Goal: Task Accomplishment & Management: Use online tool/utility

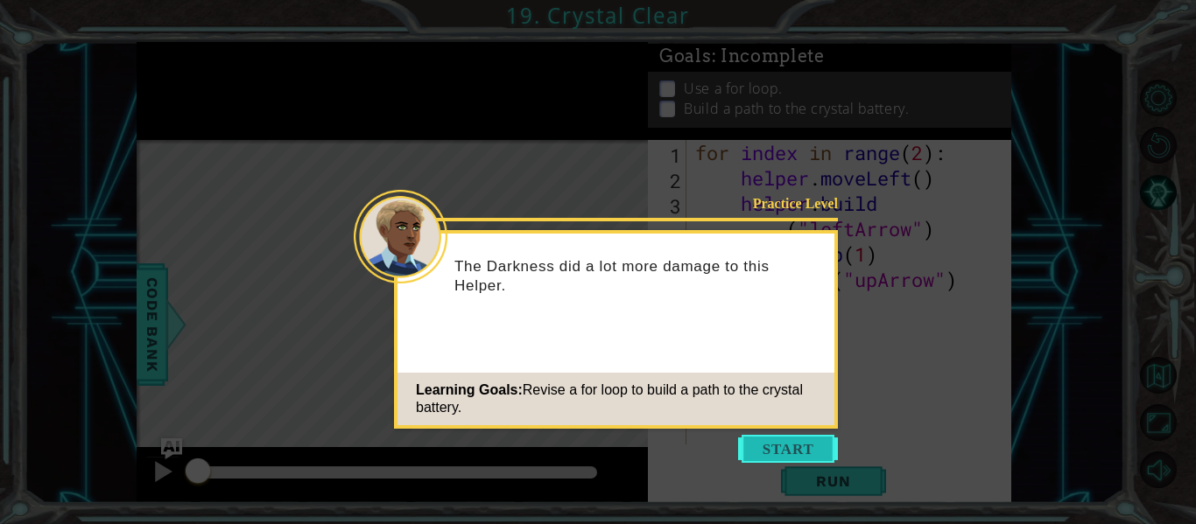
click at [769, 445] on button "Start" at bounding box center [788, 449] width 100 height 28
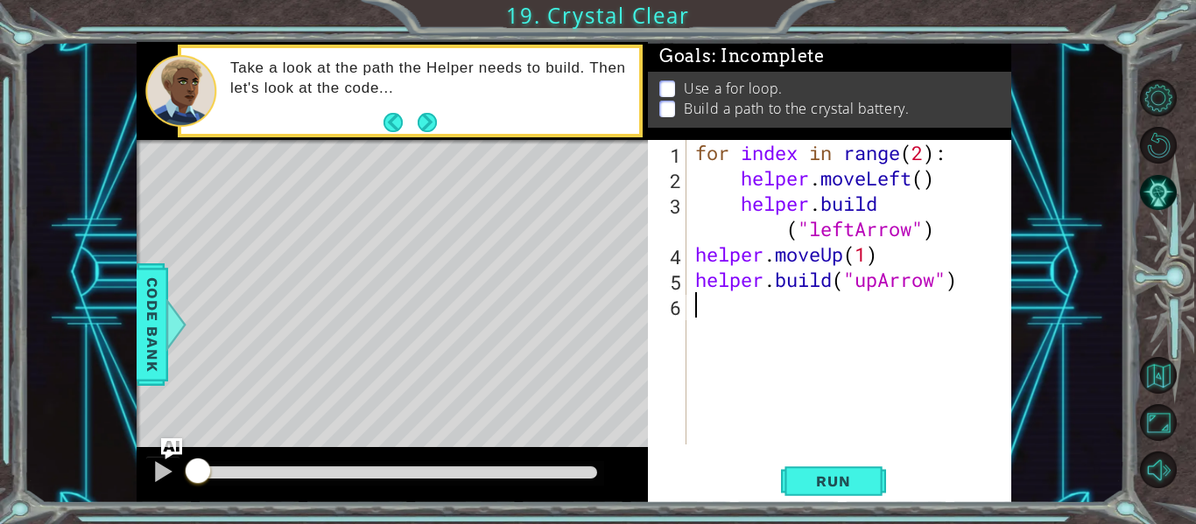
click at [764, 430] on div "for index in range ( 2 ) : helper . moveLeft ( ) helper . build ( "leftArrow" )…" at bounding box center [853, 317] width 325 height 355
click at [638, 459] on div at bounding box center [392, 475] width 511 height 56
click at [792, 481] on button "Run" at bounding box center [833, 482] width 105 height 36
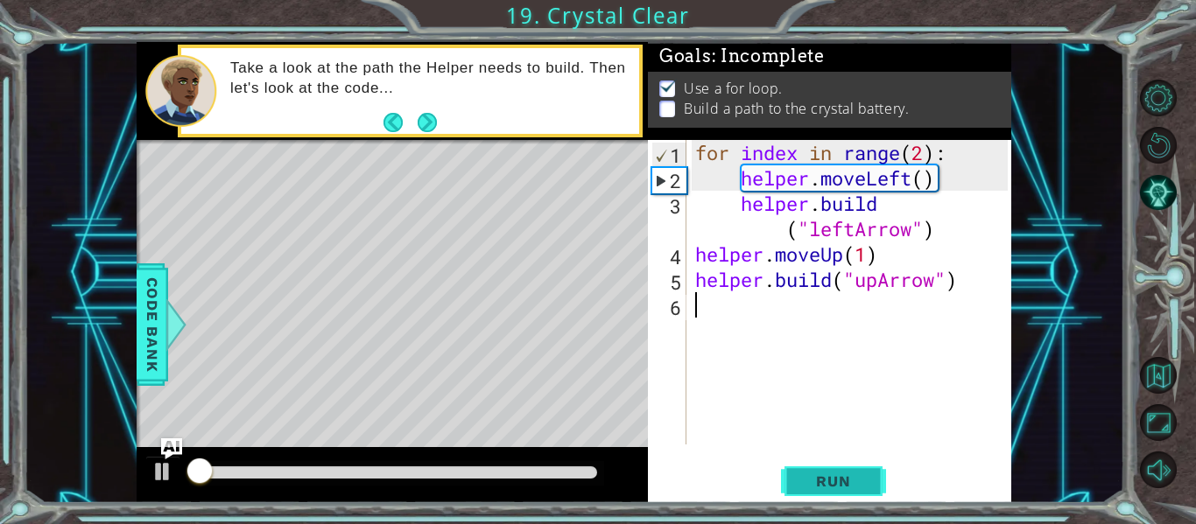
click at [814, 474] on span "Run" at bounding box center [832, 482] width 69 height 18
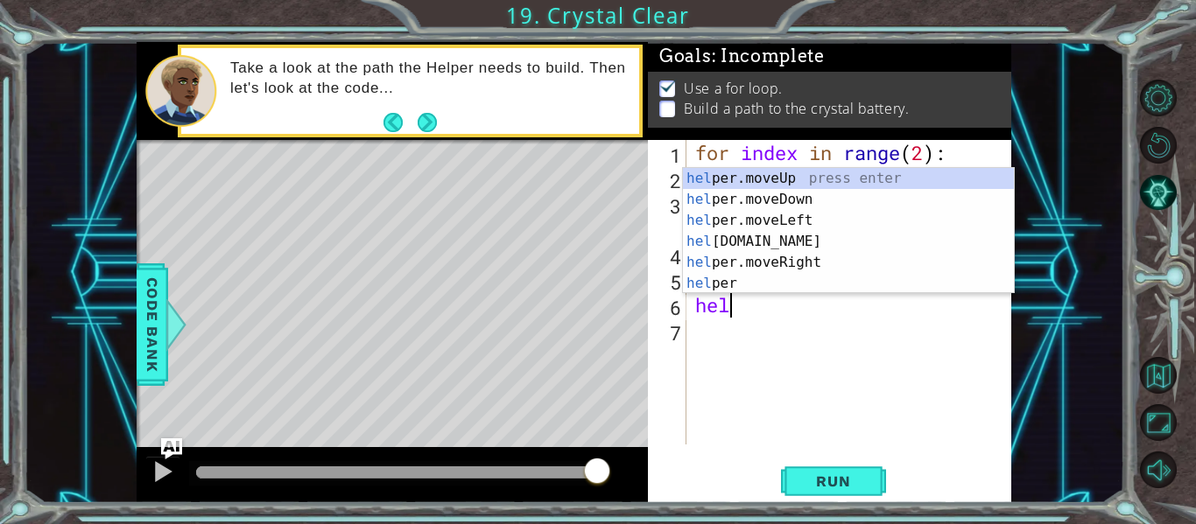
scroll to position [0, 1]
click at [809, 171] on div "help er.moveUp press enter help er.moveDown press enter help er.moveLeft press …" at bounding box center [848, 252] width 331 height 168
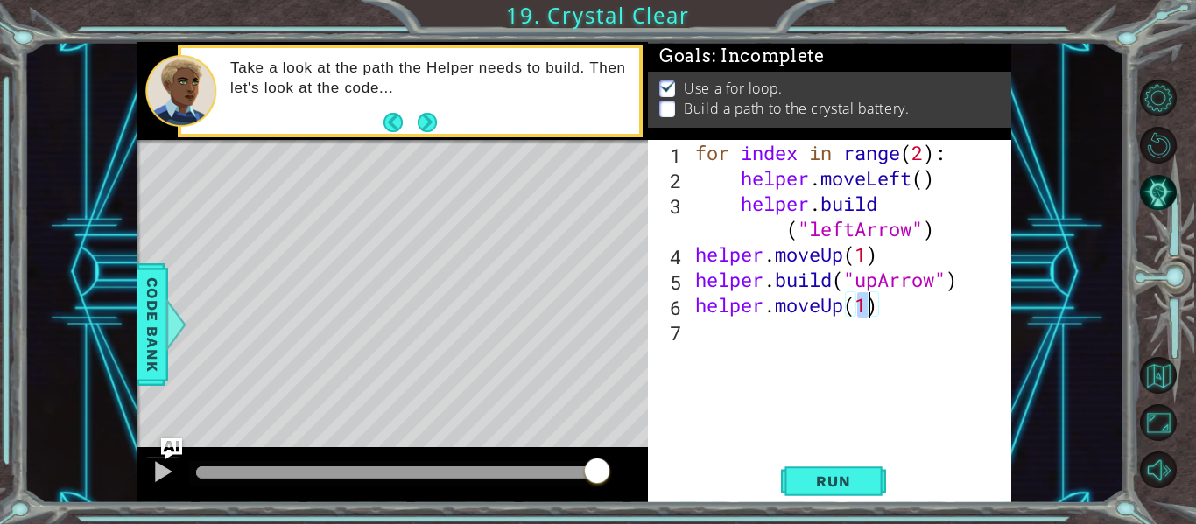
type textarea "helper.moveUp(1)"
click at [531, 415] on div "Level Map" at bounding box center [541, 398] width 809 height 516
click at [847, 472] on button "Run" at bounding box center [833, 482] width 105 height 36
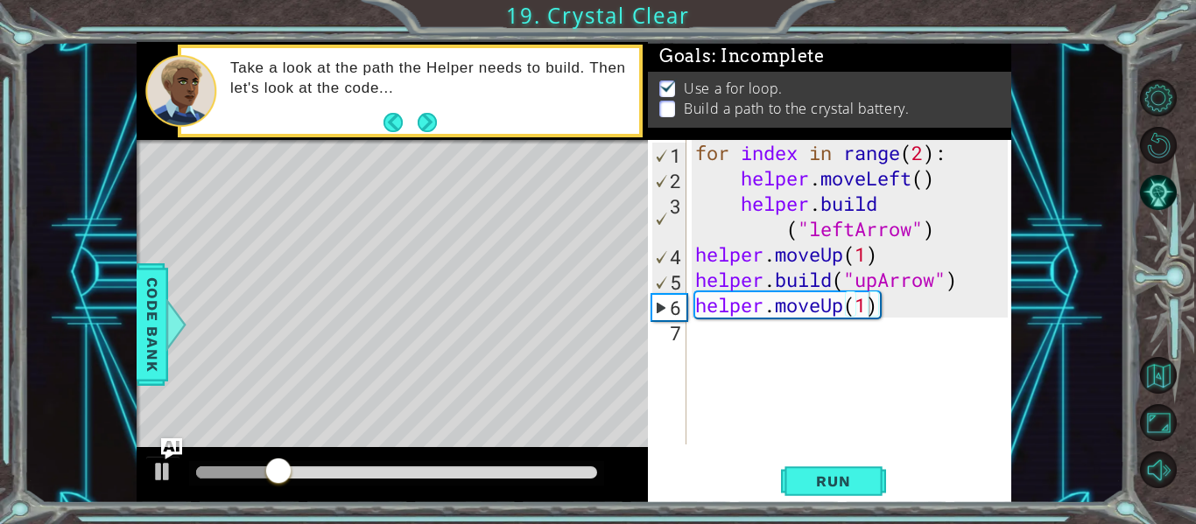
click at [369, 325] on div "Level Map" at bounding box center [541, 398] width 809 height 516
click at [740, 343] on div "for index in range ( 2 ) : helper . moveLeft ( ) helper . build ( "leftArrow" )…" at bounding box center [853, 317] width 325 height 355
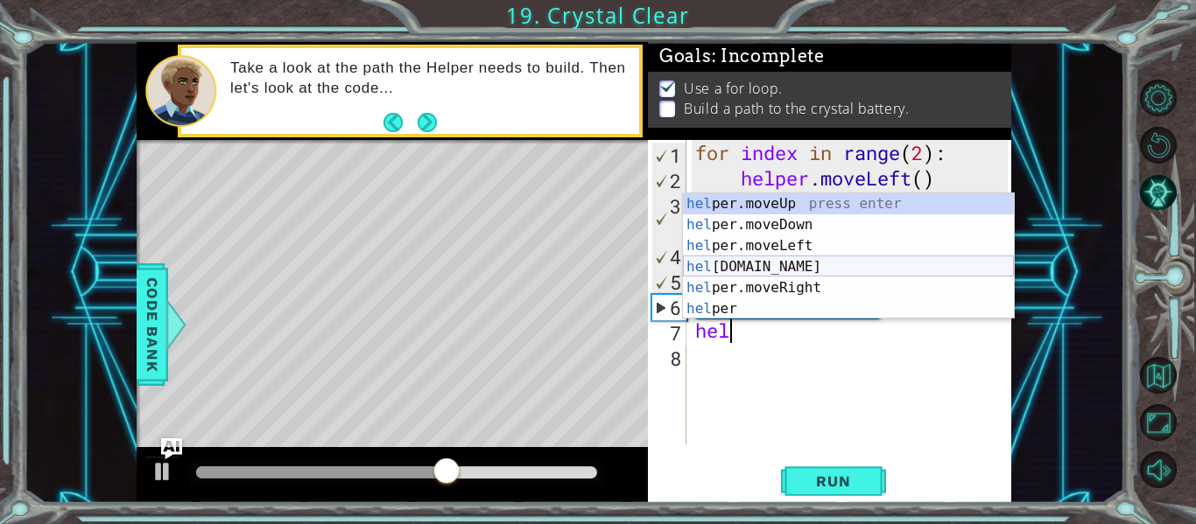
click at [776, 266] on div "hel per.moveUp press enter hel per.moveDown press enter hel per.moveLeft press …" at bounding box center [848, 277] width 331 height 168
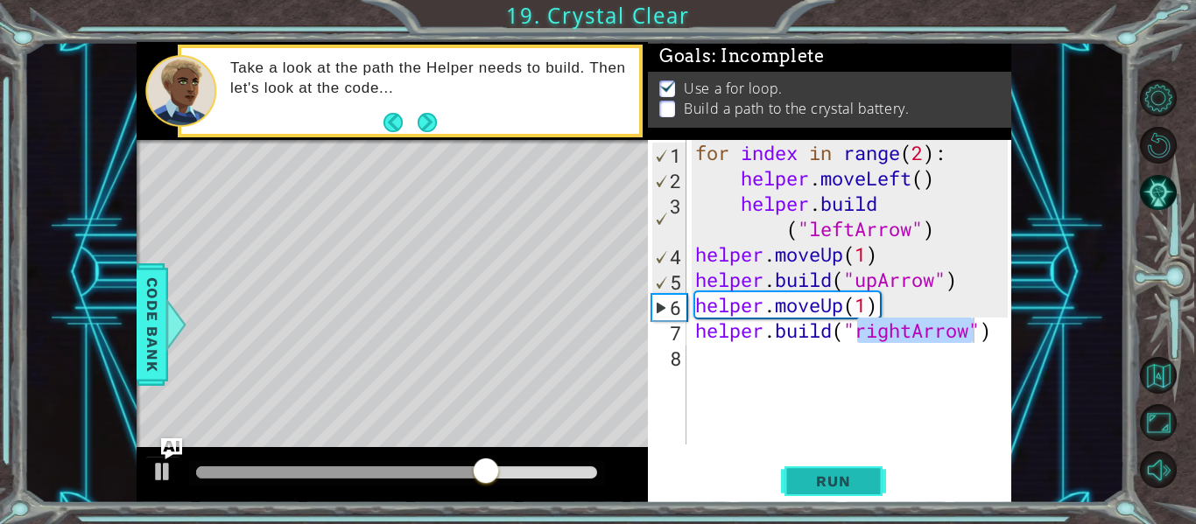
click at [835, 479] on span "Run" at bounding box center [832, 482] width 69 height 18
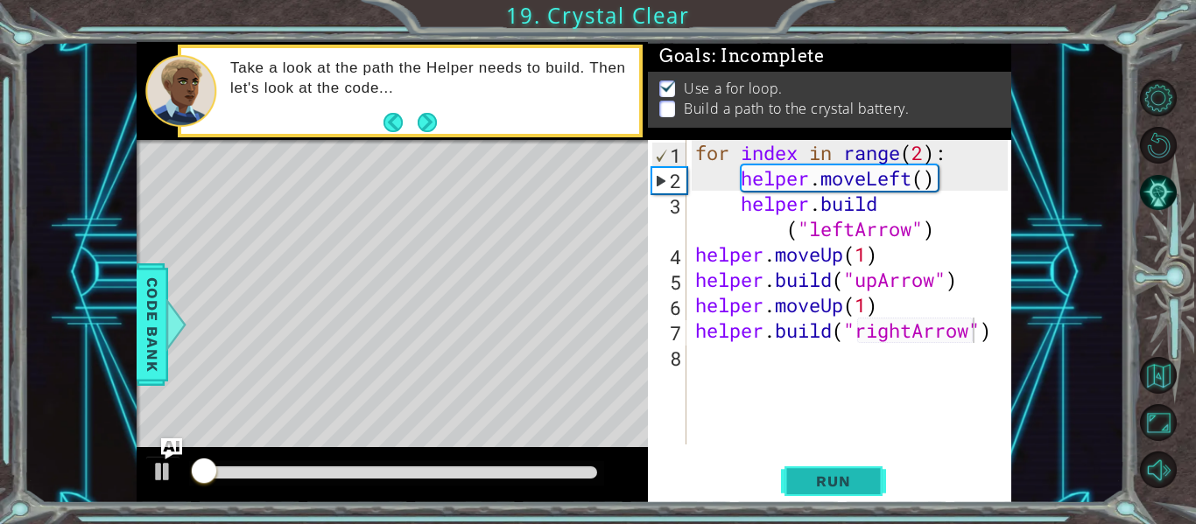
click at [835, 479] on span "Run" at bounding box center [832, 482] width 69 height 18
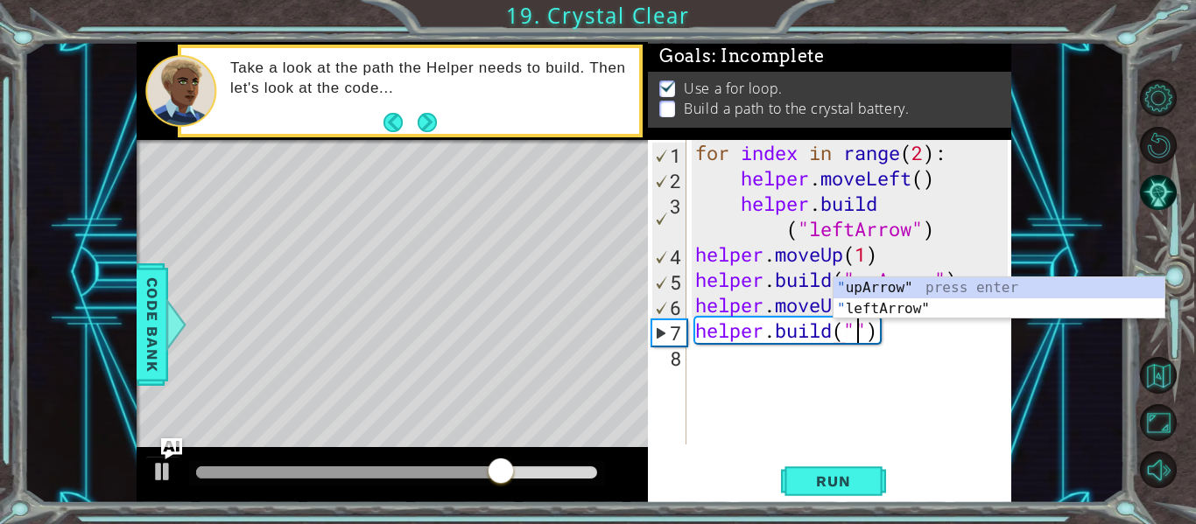
scroll to position [0, 8]
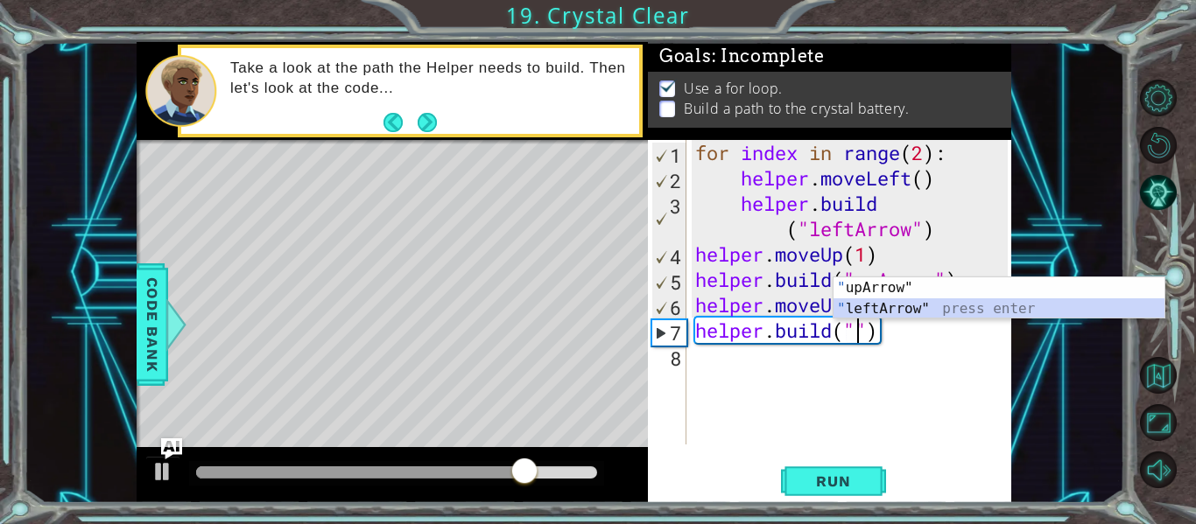
click at [959, 300] on div "" upArrow" press enter " leftArrow" press enter" at bounding box center [998, 319] width 331 height 84
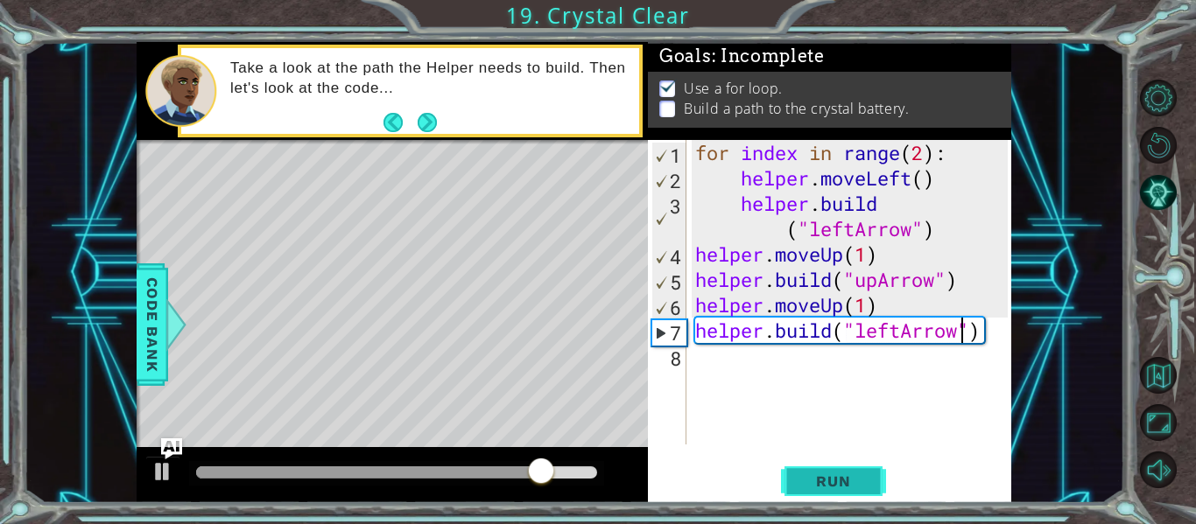
type textarea "[DOMAIN_NAME]("leftArrow")"
click at [792, 478] on button "Run" at bounding box center [833, 482] width 105 height 36
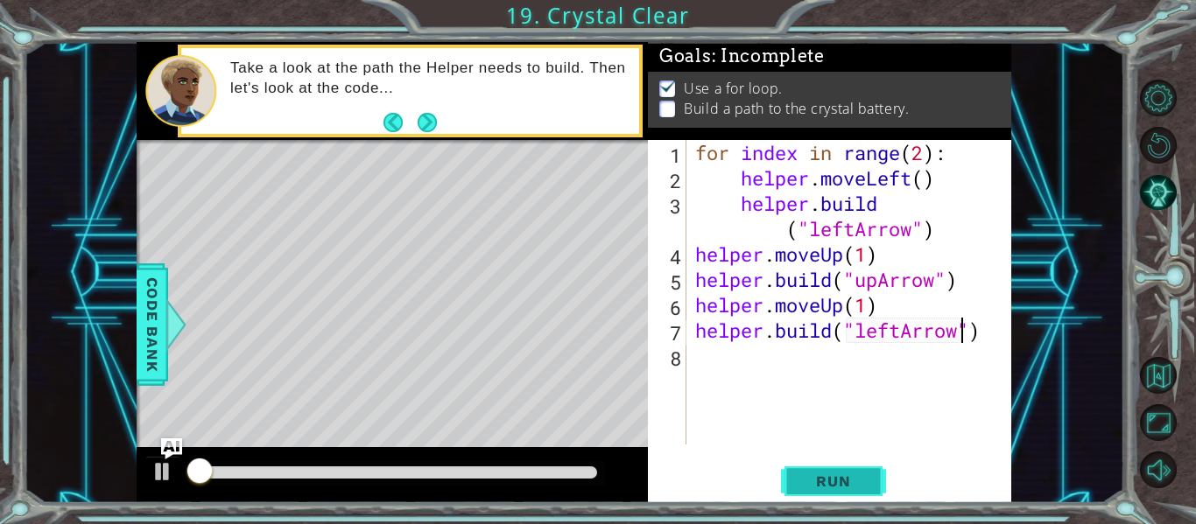
click at [808, 474] on span "Run" at bounding box center [832, 482] width 69 height 18
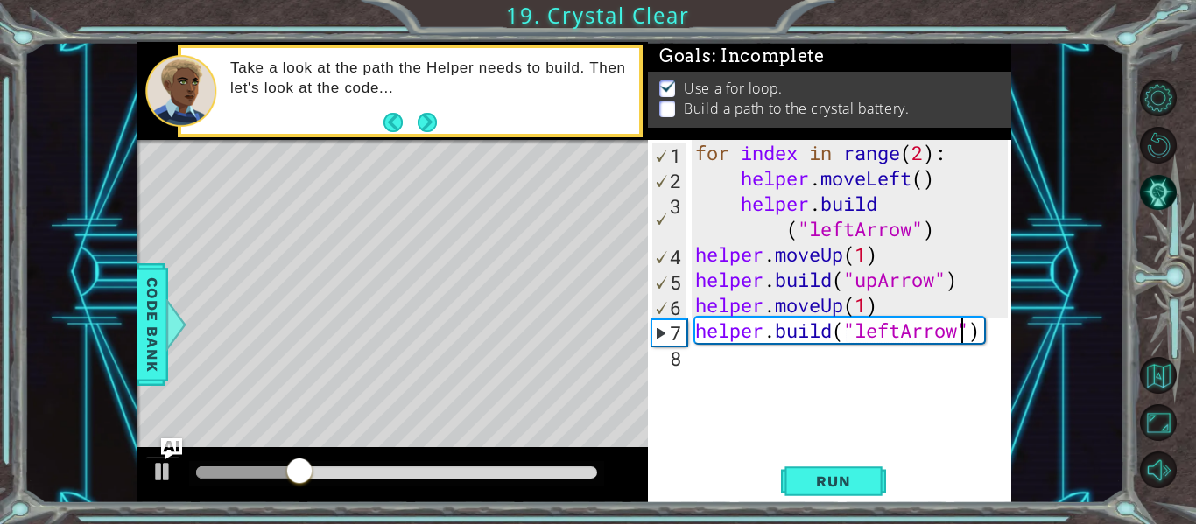
click at [702, 368] on div "for index in range ( 2 ) : helper . moveLeft ( ) helper . build ( "leftArrow" )…" at bounding box center [853, 317] width 325 height 355
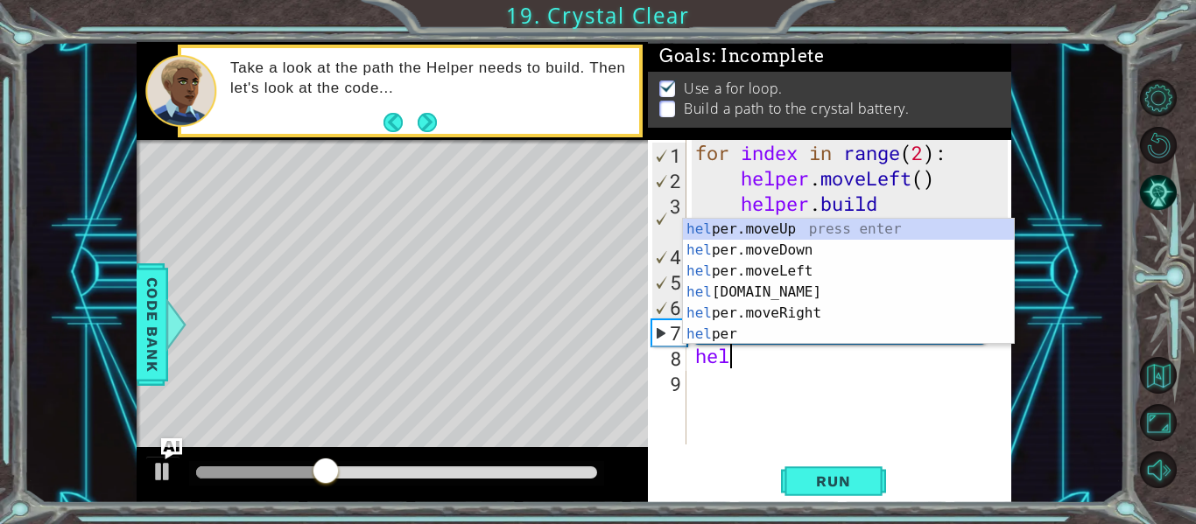
scroll to position [0, 1]
click at [818, 227] on div "hel per.moveUp press enter hel per.moveDown press enter hel per.moveLeft press …" at bounding box center [848, 303] width 331 height 168
type textarea "helper.moveUp(1)"
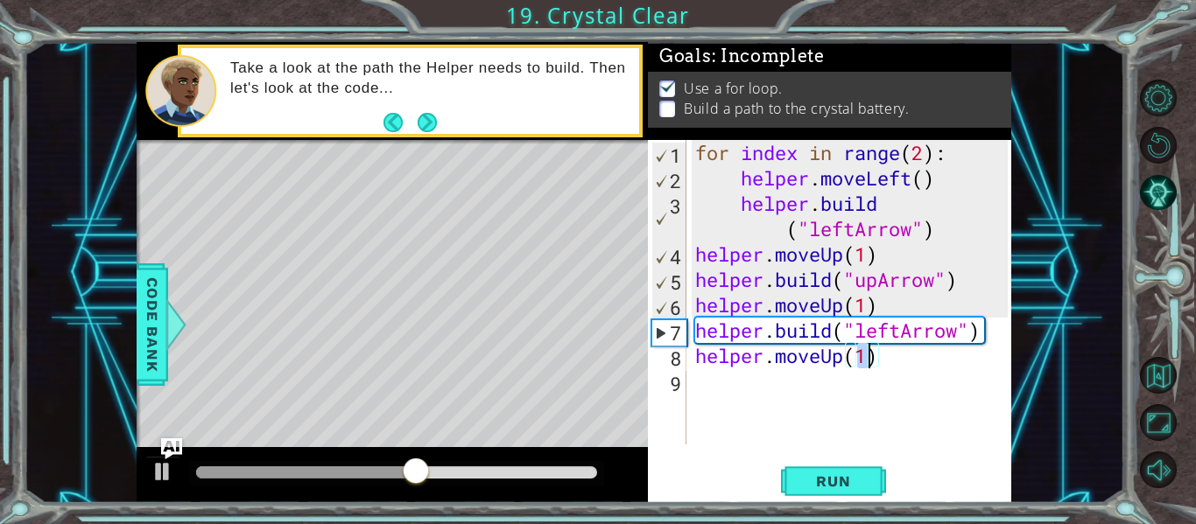
click at [712, 383] on div "for index in range ( 2 ) : helper . moveLeft ( ) helper . build ( "leftArrow" )…" at bounding box center [853, 317] width 325 height 355
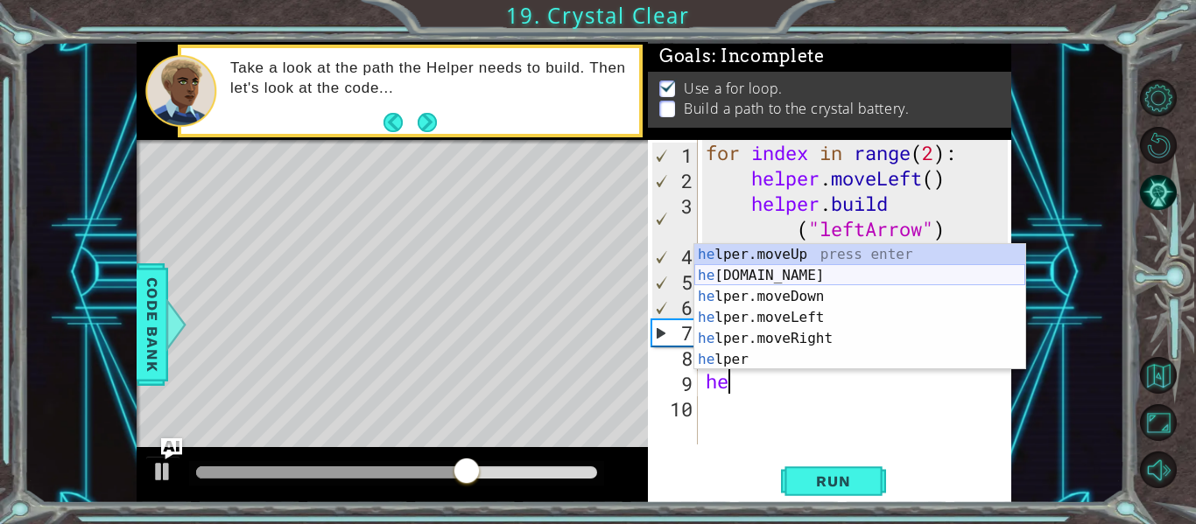
click at [805, 275] on div "he lper.moveUp press enter he [DOMAIN_NAME] press enter he lper.moveDown press …" at bounding box center [859, 328] width 331 height 168
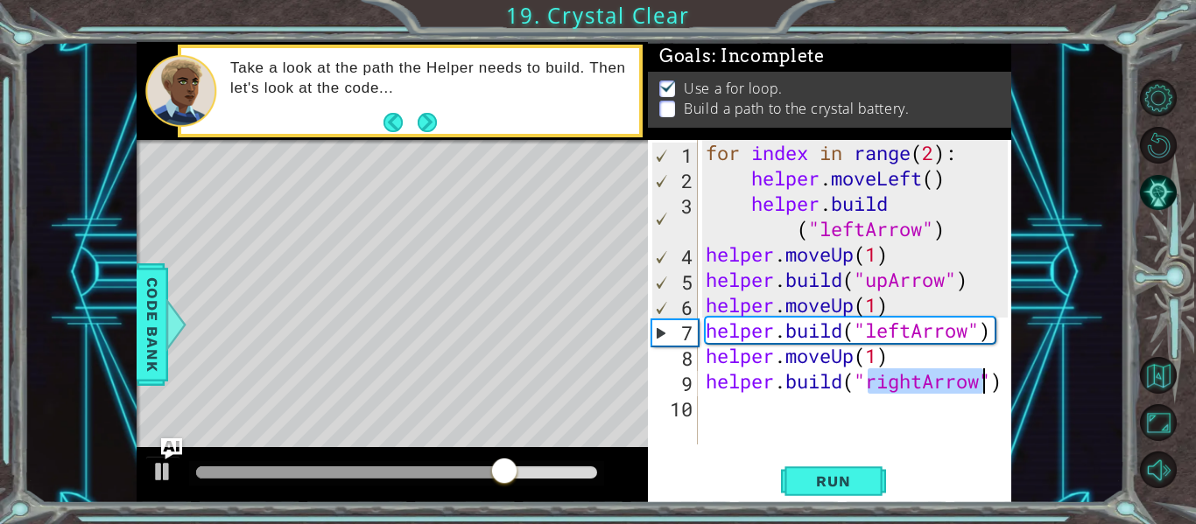
click at [922, 377] on div "for index in range ( 2 ) : helper . moveLeft ( ) helper . build ( "leftArrow" )…" at bounding box center [854, 292] width 305 height 305
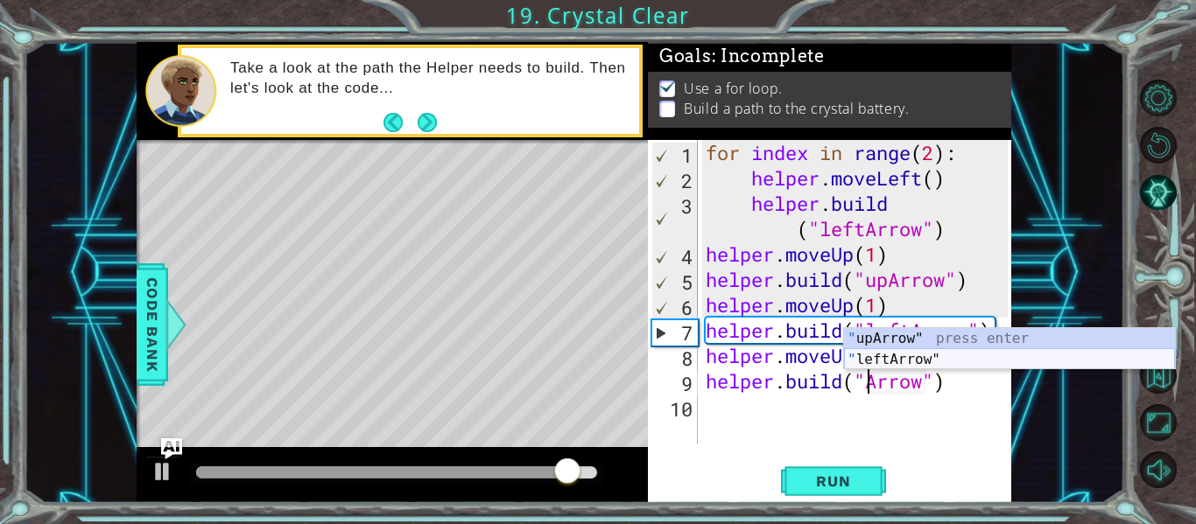
click at [965, 354] on div "" upArrow" press enter " leftArrow" press enter" at bounding box center [1009, 370] width 331 height 84
type textarea "[DOMAIN_NAME]("leftArrow")"
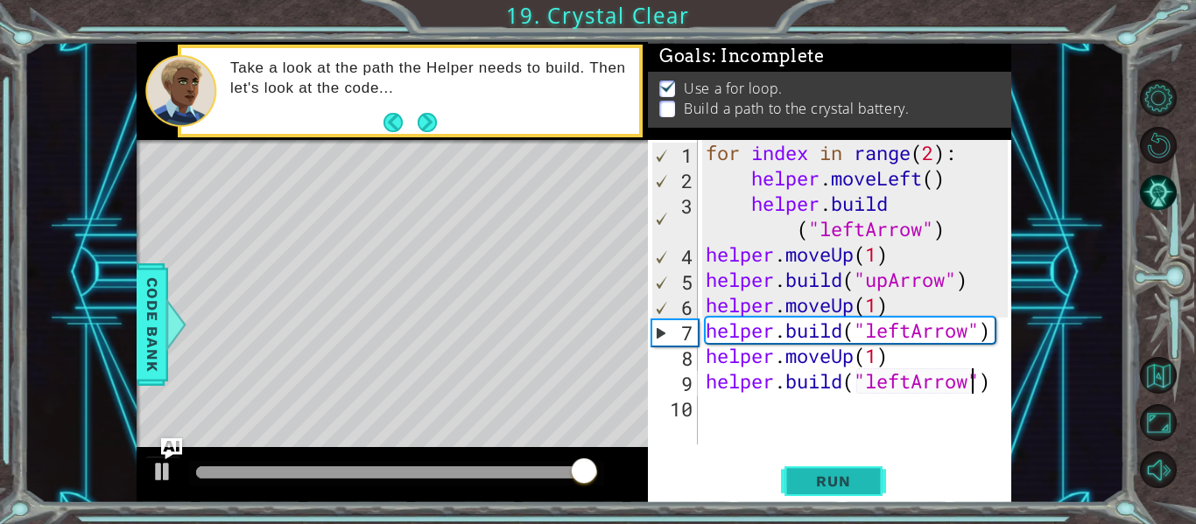
click at [834, 474] on span "Run" at bounding box center [832, 482] width 69 height 18
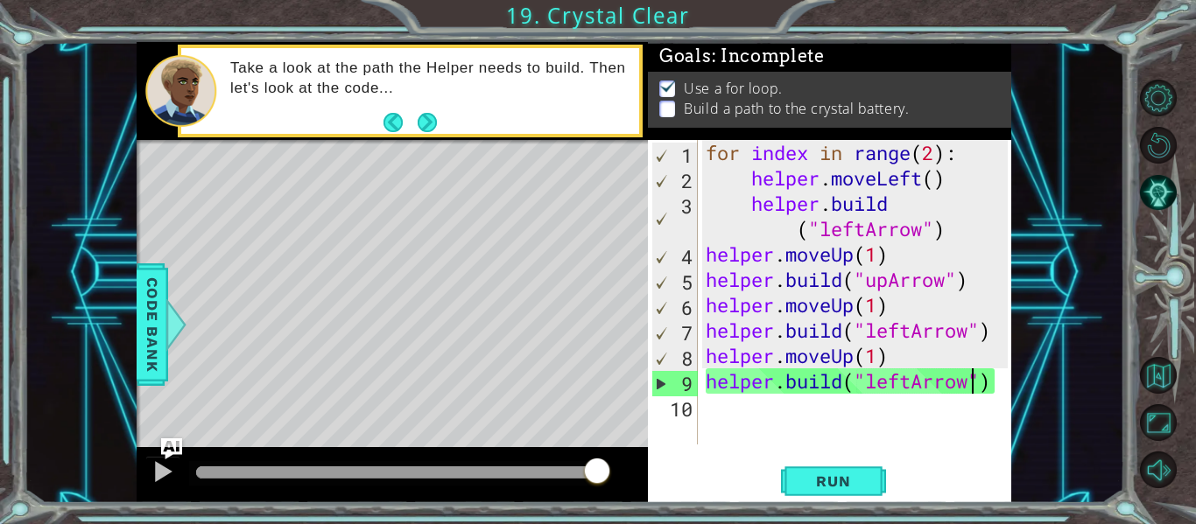
click at [727, 423] on div "for index in range ( 2 ) : helper . moveLeft ( ) helper . build ( "leftArrow" )…" at bounding box center [859, 317] width 314 height 355
click at [737, 410] on div "for index in range ( 2 ) : helper . moveLeft ( ) helper . build ( "leftArrow" )…" at bounding box center [859, 317] width 314 height 355
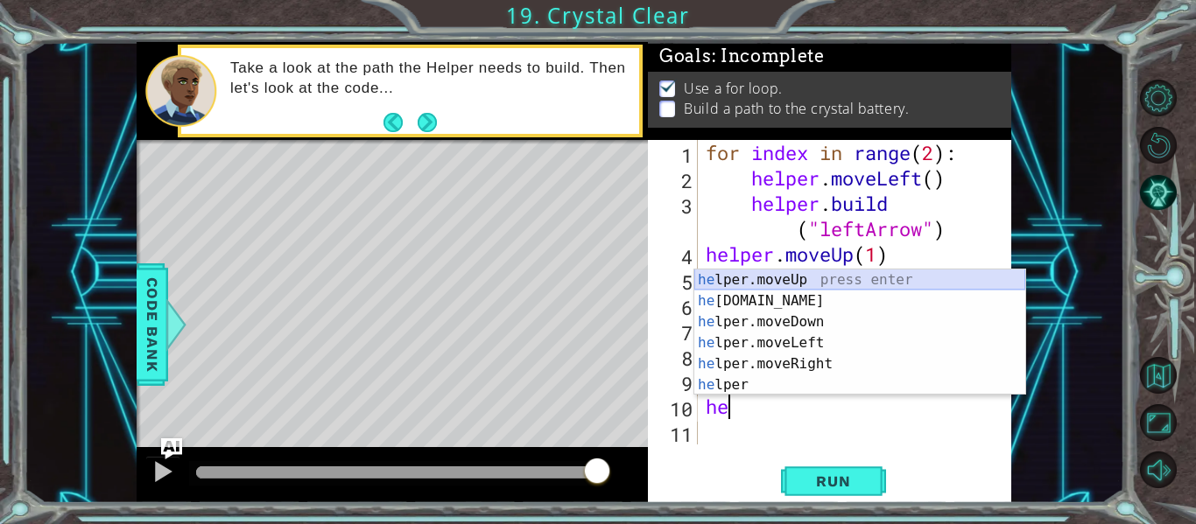
click at [741, 281] on div "he lper.moveUp press enter he [DOMAIN_NAME] press enter he lper.moveDown press …" at bounding box center [859, 354] width 331 height 168
type textarea "helper.moveUp(1)"
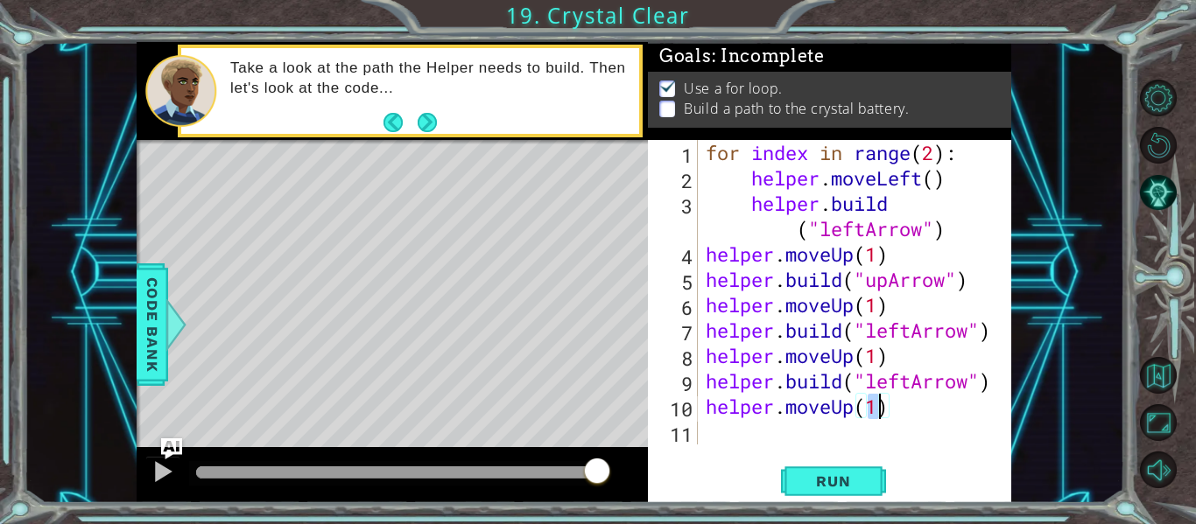
click at [707, 437] on div "for index in range ( 2 ) : helper . moveLeft ( ) helper . build ( "leftArrow" )…" at bounding box center [859, 317] width 314 height 355
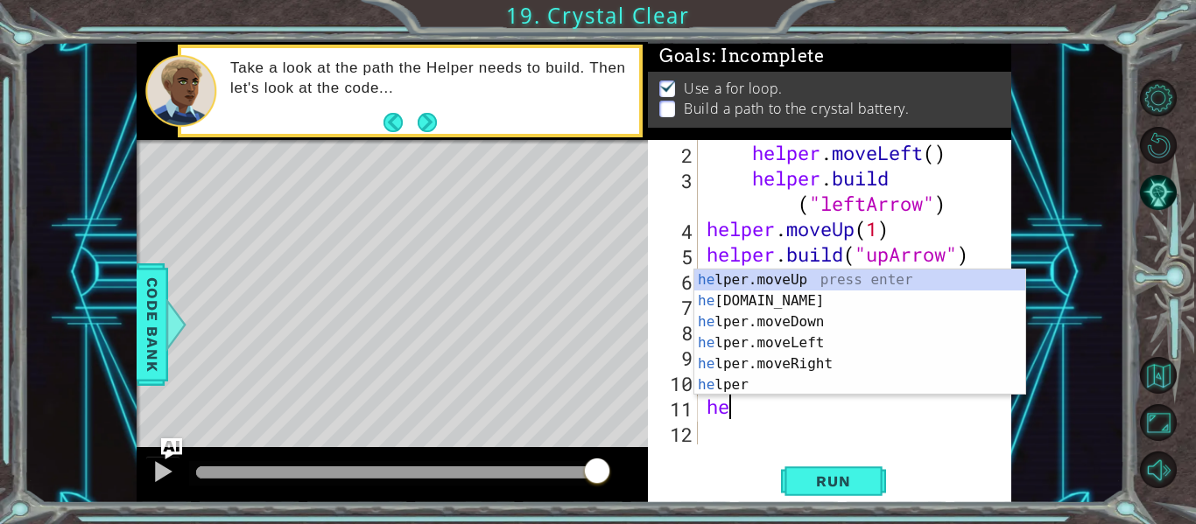
scroll to position [0, 1]
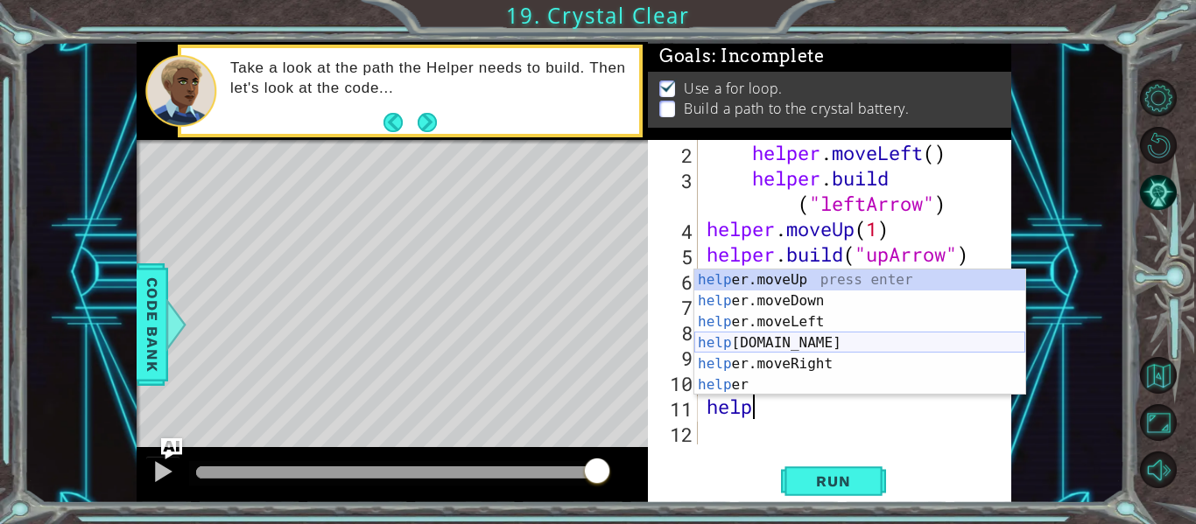
click at [797, 347] on div "help er.moveUp press enter help er.moveDown press enter help er.moveLeft press …" at bounding box center [859, 354] width 331 height 168
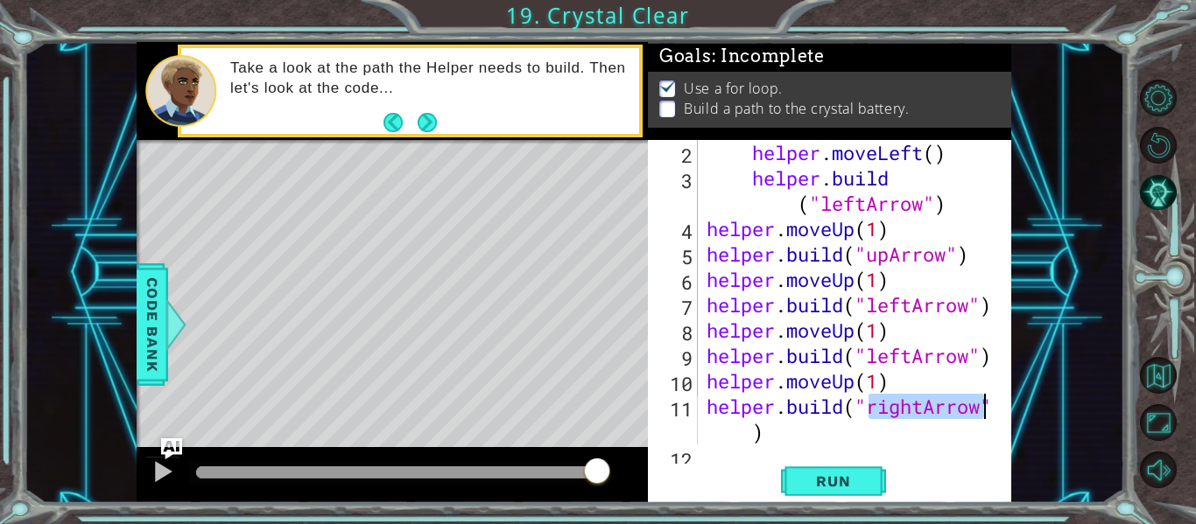
scroll to position [51, 0]
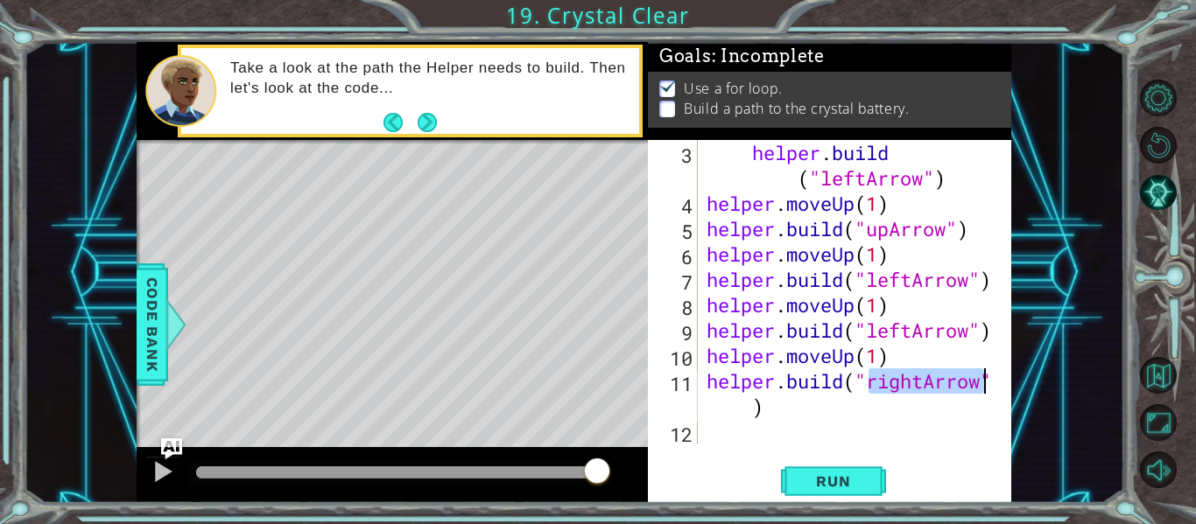
click at [915, 378] on div "helper . build ( "leftArrow" ) helper . moveUp ( 1 ) helper . build ( "upArrow"…" at bounding box center [848, 292] width 291 height 305
click at [925, 382] on div "helper . build ( "leftArrow" ) helper . moveUp ( 1 ) helper . build ( "upArrow"…" at bounding box center [853, 330] width 300 height 381
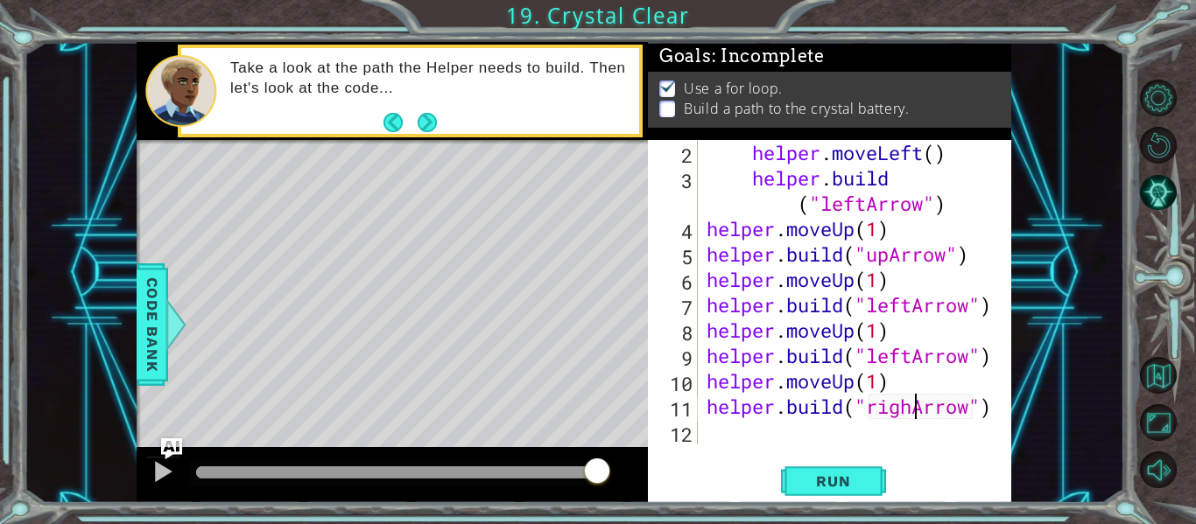
scroll to position [25, 0]
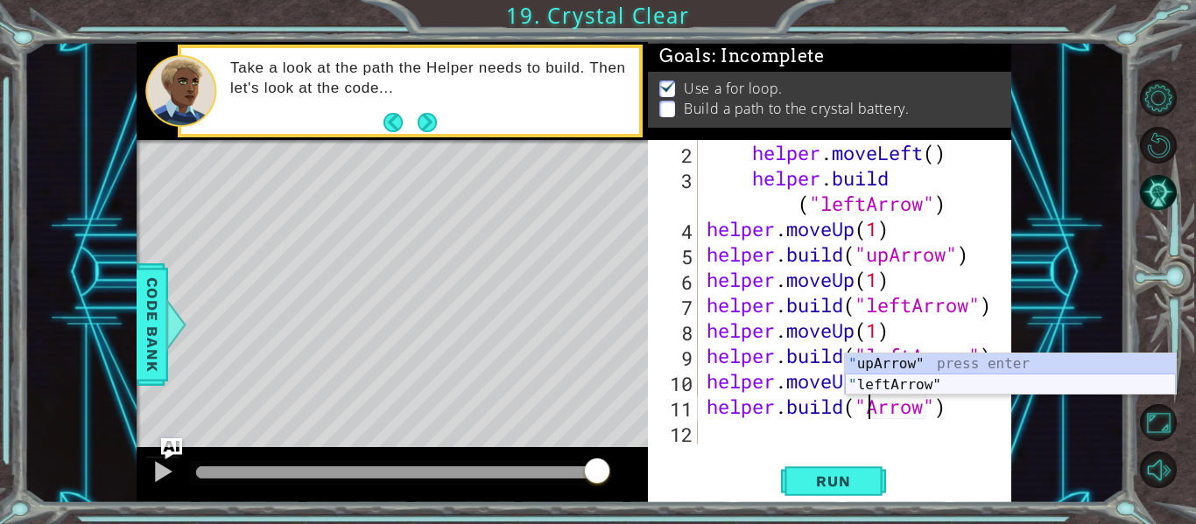
click at [941, 391] on div "" upArrow" press enter " leftArrow" press enter" at bounding box center [1010, 396] width 331 height 84
type textarea "[DOMAIN_NAME]("leftArrow")"
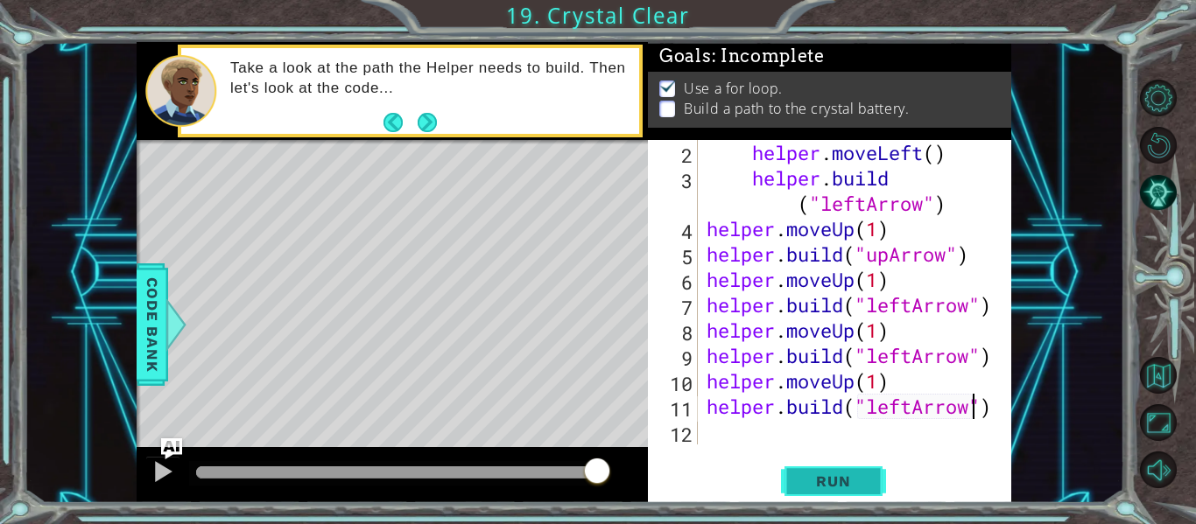
click at [832, 481] on span "Run" at bounding box center [832, 482] width 69 height 18
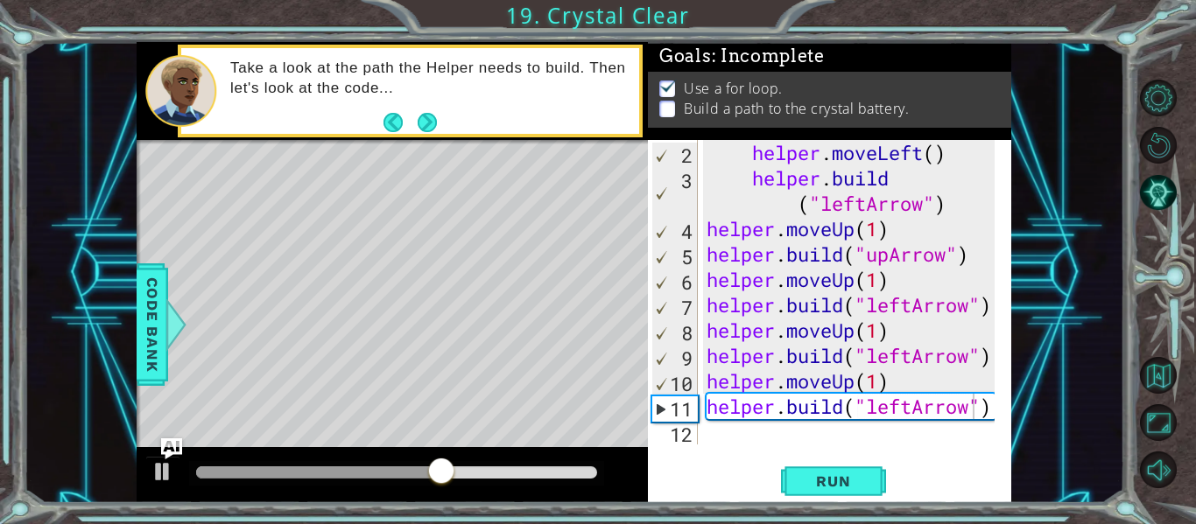
click at [702, 436] on div "[DOMAIN_NAME]("leftArrow") 2 3 4 5 6 7 8 9 10 11 12 helper . moveLeft ( ) helpe…" at bounding box center [828, 292] width 360 height 305
click at [712, 433] on div "helper . moveLeft ( ) helper . build ( "leftArrow" ) helper . moveUp ( 1 ) help…" at bounding box center [853, 317] width 300 height 355
click at [824, 484] on span "Run" at bounding box center [832, 482] width 69 height 18
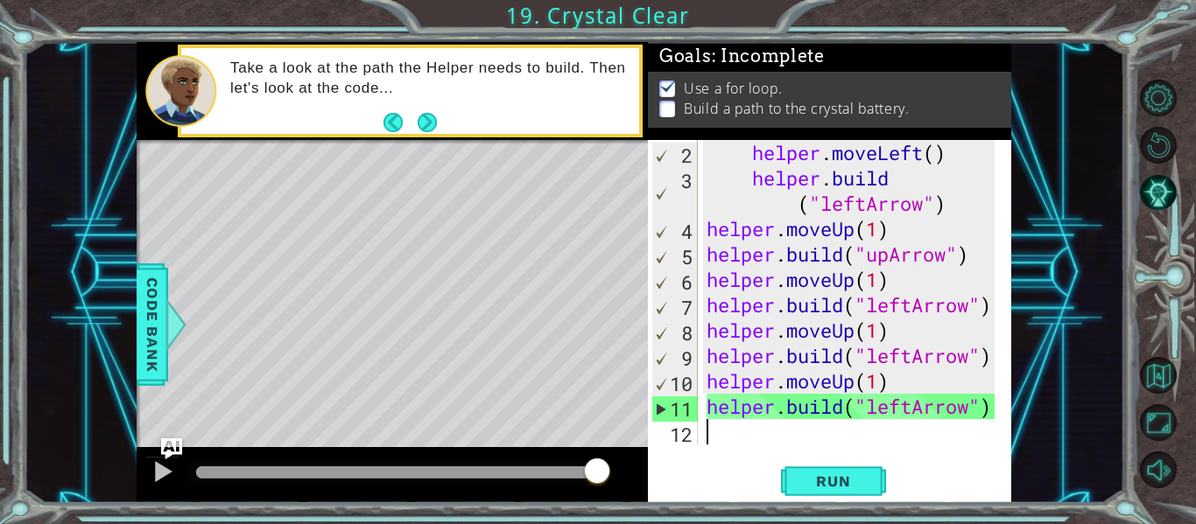
click at [726, 441] on div "helper . moveLeft ( ) helper . build ( "leftArrow" ) helper . moveUp ( 1 ) help…" at bounding box center [853, 317] width 300 height 355
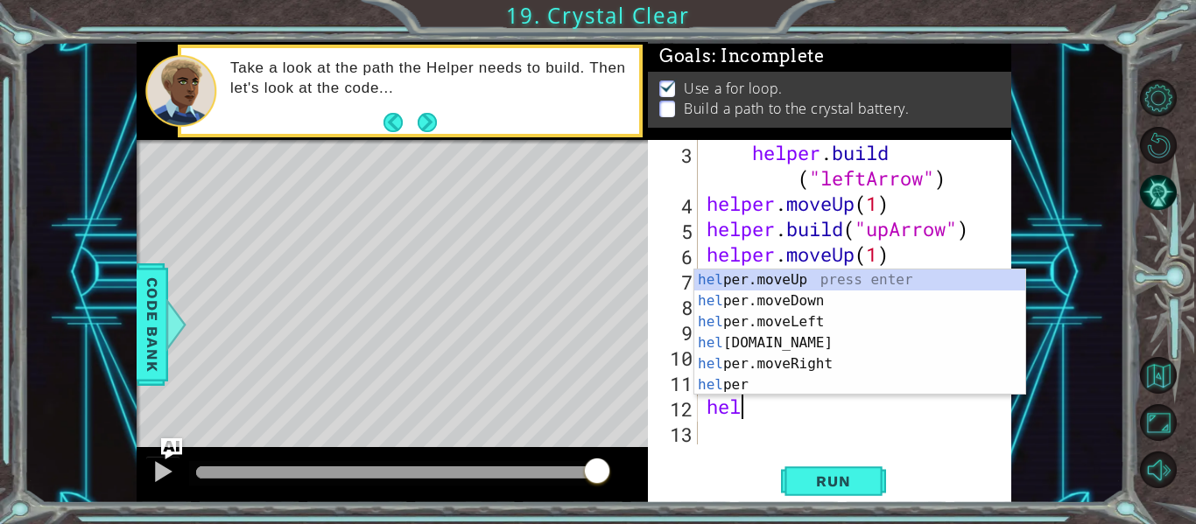
scroll to position [0, 1]
click at [797, 277] on div "hel per.moveUp press enter hel per.moveDown press enter hel per.moveLeft press …" at bounding box center [859, 354] width 331 height 168
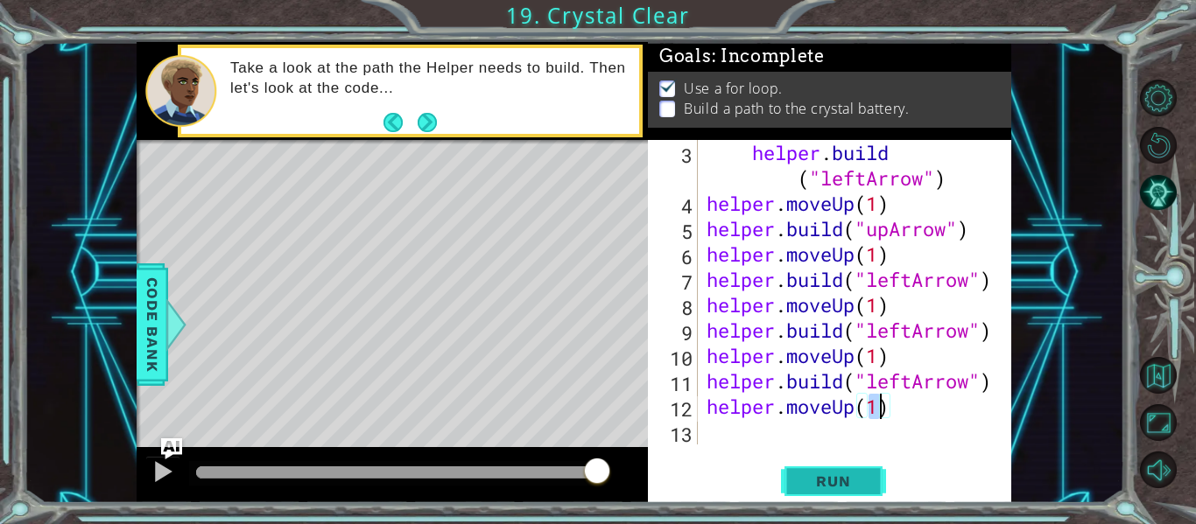
type textarea "helper.moveUp(1)"
click at [876, 479] on button "Run" at bounding box center [833, 482] width 105 height 36
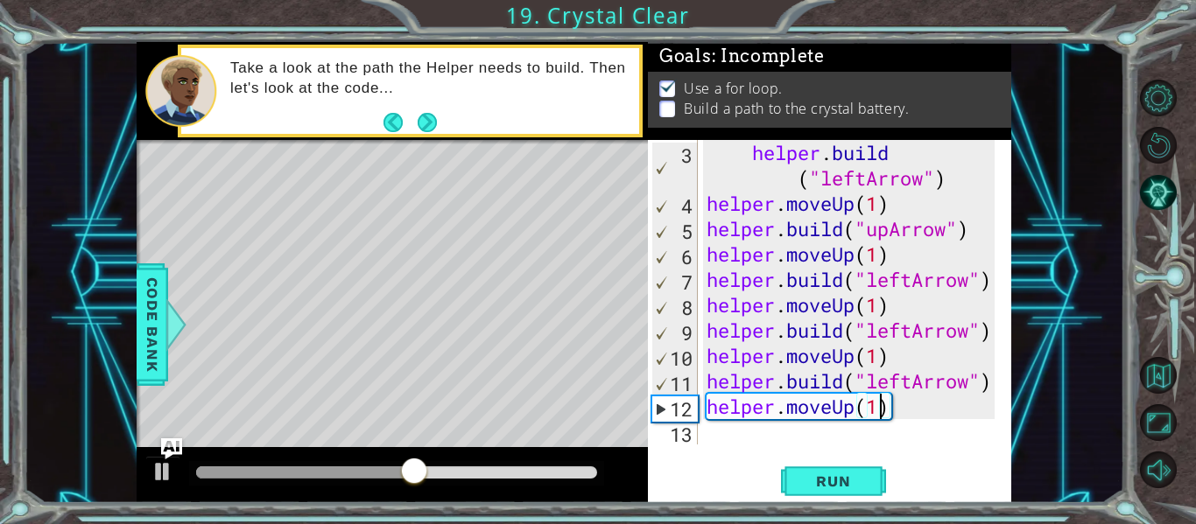
click at [711, 432] on div "helper . build ( "leftArrow" ) helper . moveUp ( 1 ) helper . build ( "upArrow"…" at bounding box center [853, 330] width 300 height 381
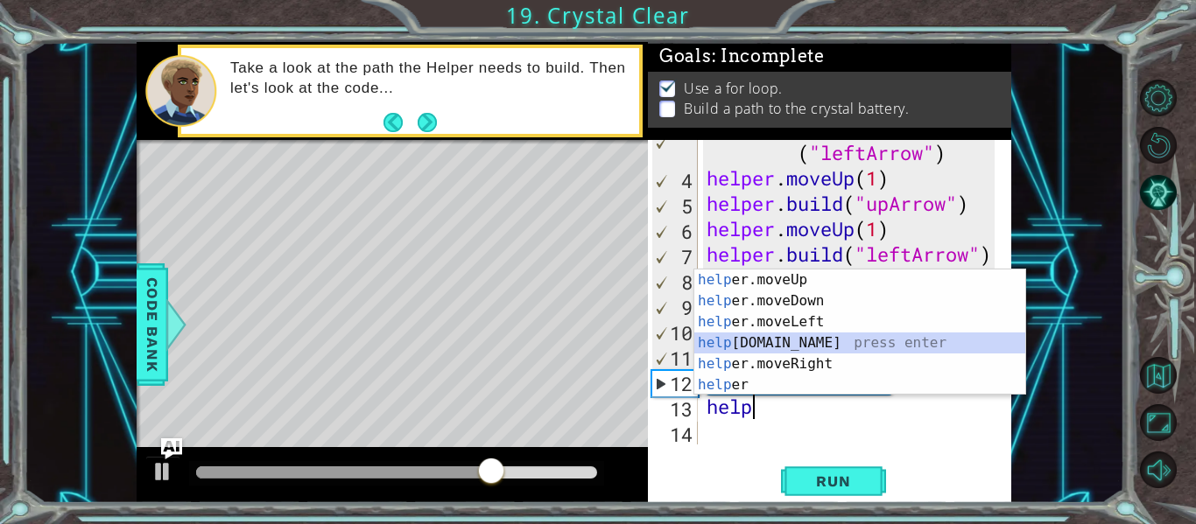
click at [797, 340] on div "help er.moveUp press enter help er.moveDown press enter help er.moveLeft press …" at bounding box center [859, 354] width 331 height 168
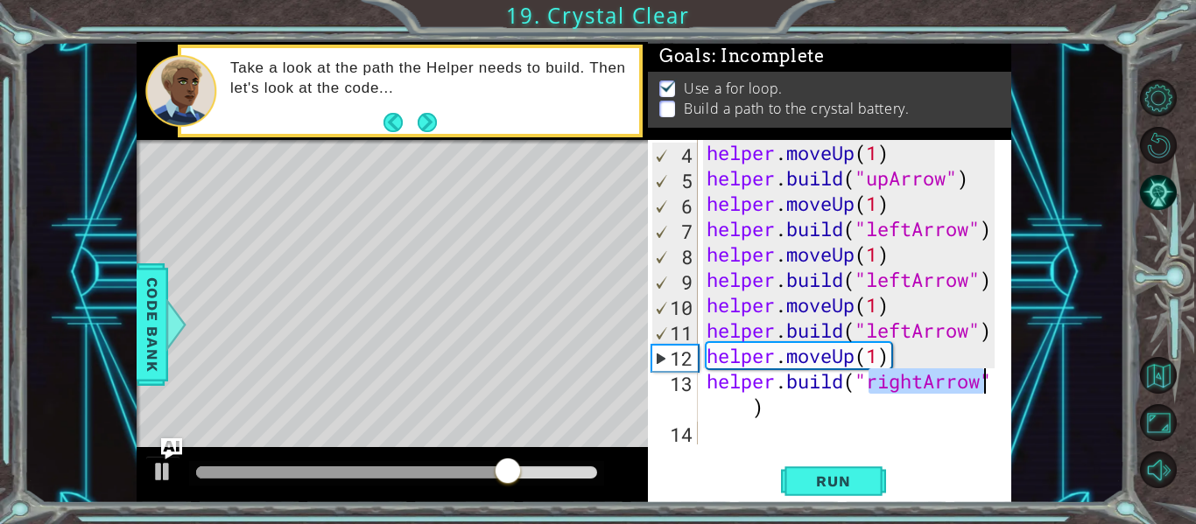
click at [921, 380] on div "helper . moveUp ( 1 ) helper . build ( "upArrow" ) helper . moveUp ( 1 ) helper…" at bounding box center [848, 292] width 291 height 305
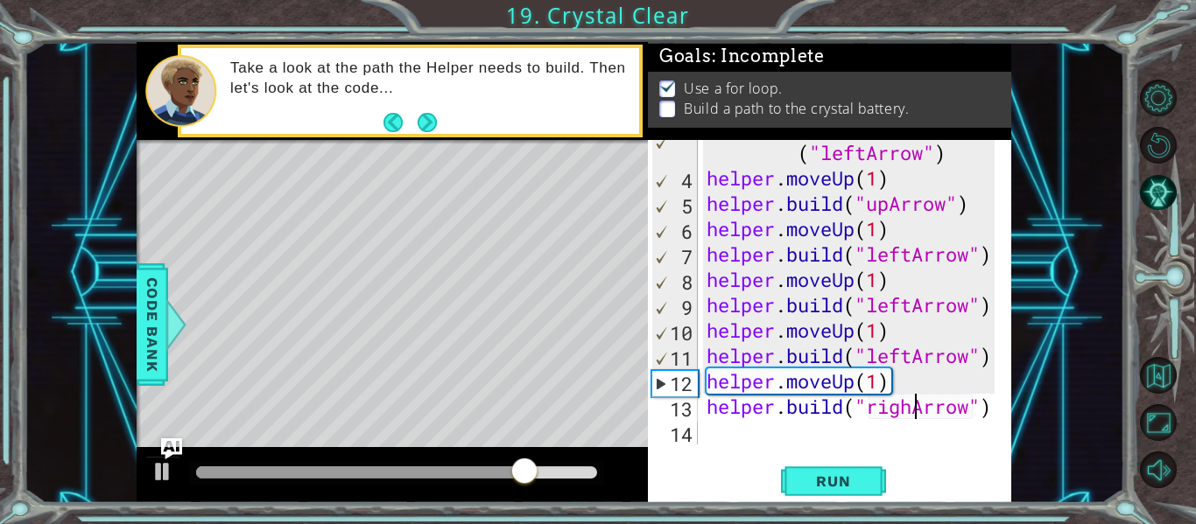
scroll to position [76, 0]
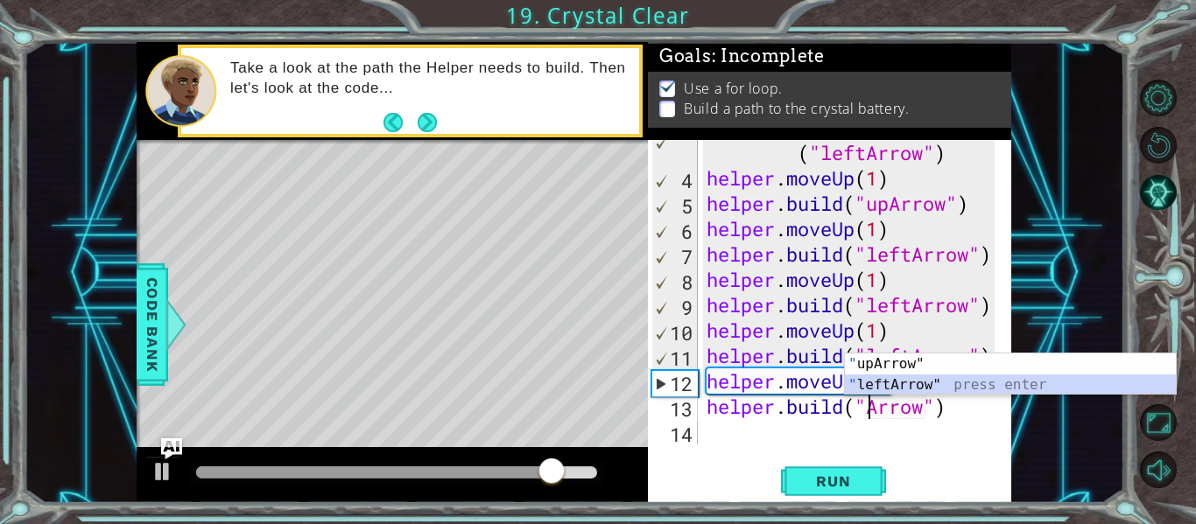
click at [921, 380] on div "" upArrow" press enter " leftArrow" press enter" at bounding box center [1010, 396] width 331 height 84
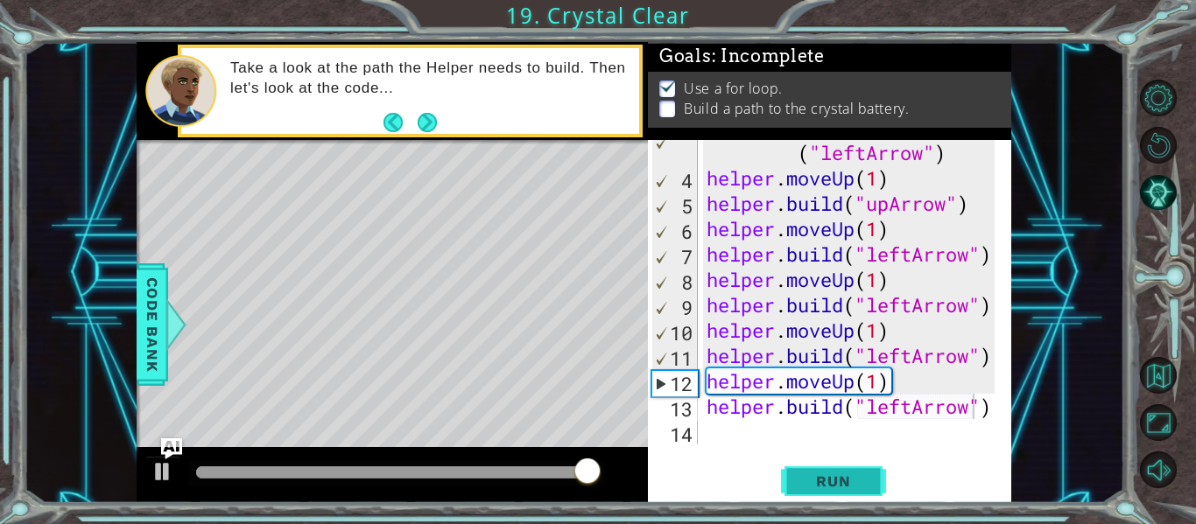
click at [827, 485] on span "Run" at bounding box center [832, 482] width 69 height 18
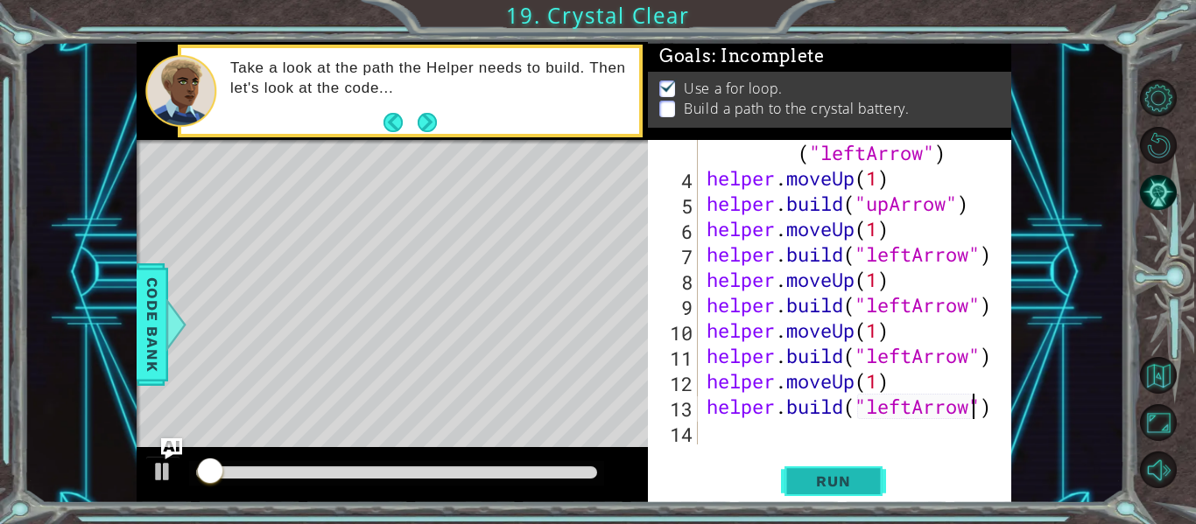
click at [835, 476] on span "Run" at bounding box center [832, 482] width 69 height 18
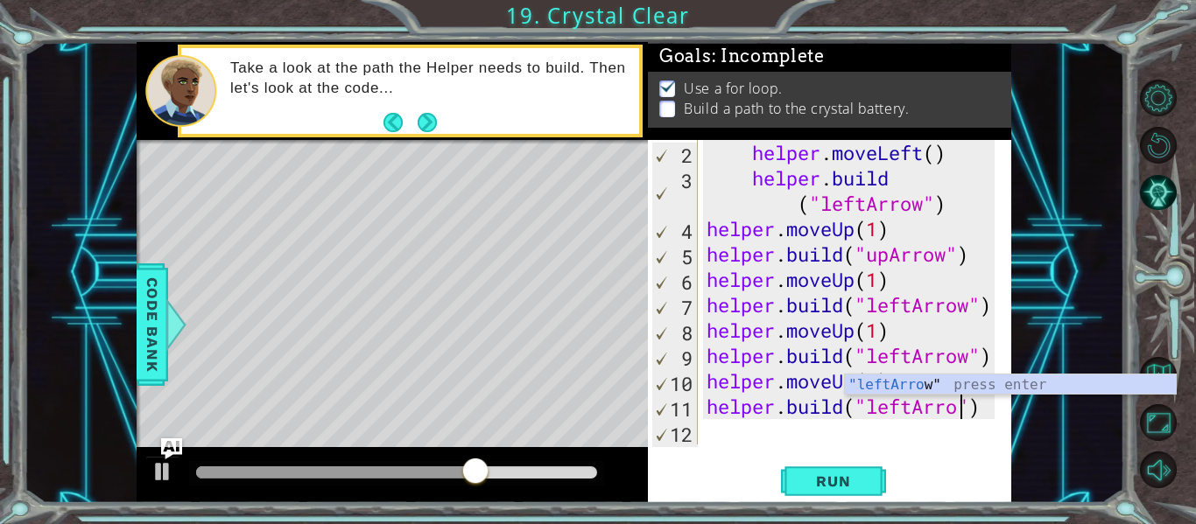
scroll to position [25, 0]
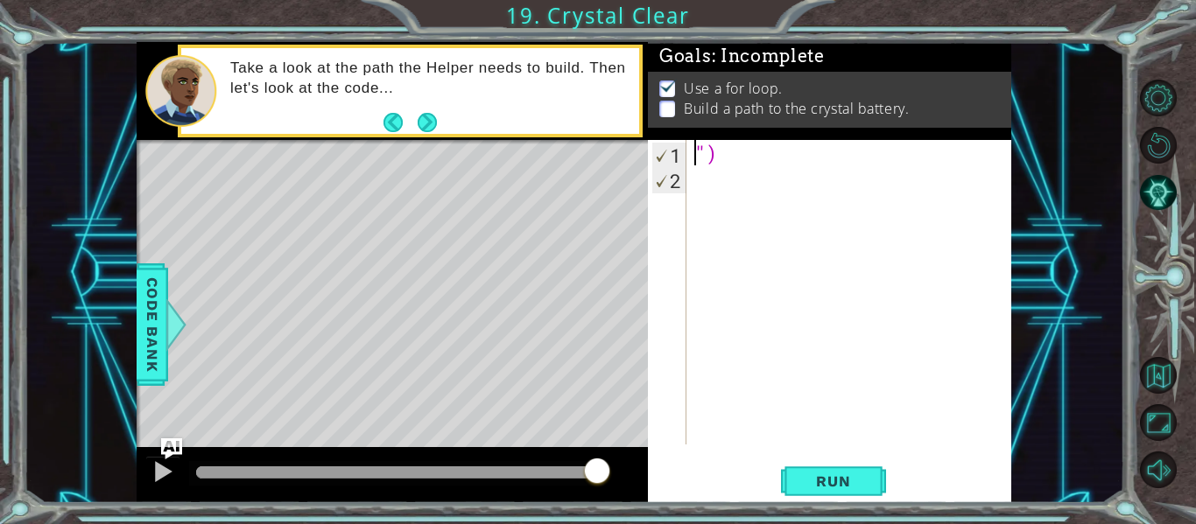
click at [768, 147] on div "")" at bounding box center [854, 317] width 326 height 355
type textarea """
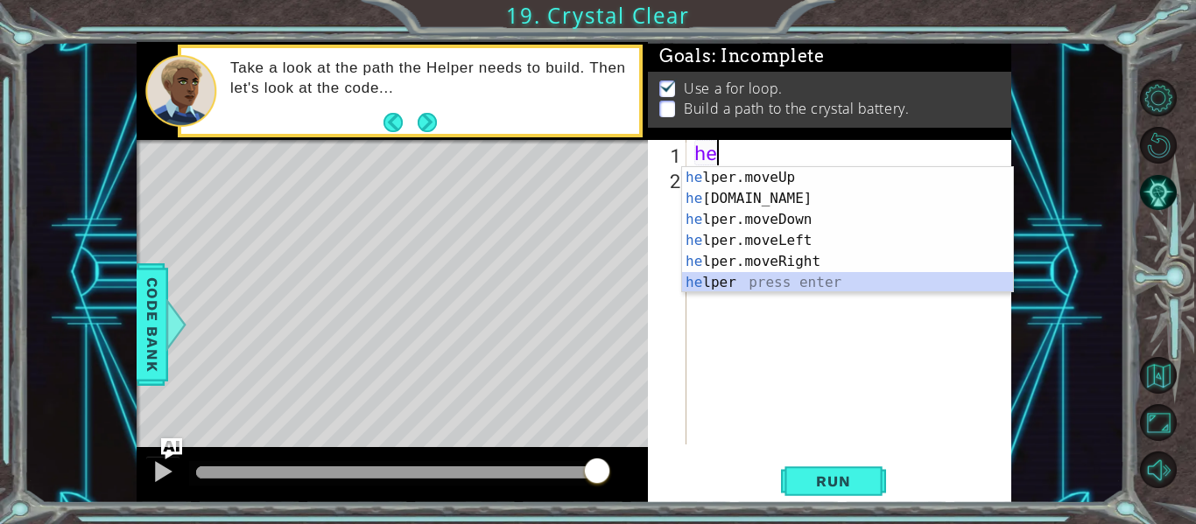
click at [753, 281] on div "he lper.moveUp press enter he [DOMAIN_NAME] press enter he lper.moveDown press …" at bounding box center [847, 251] width 331 height 168
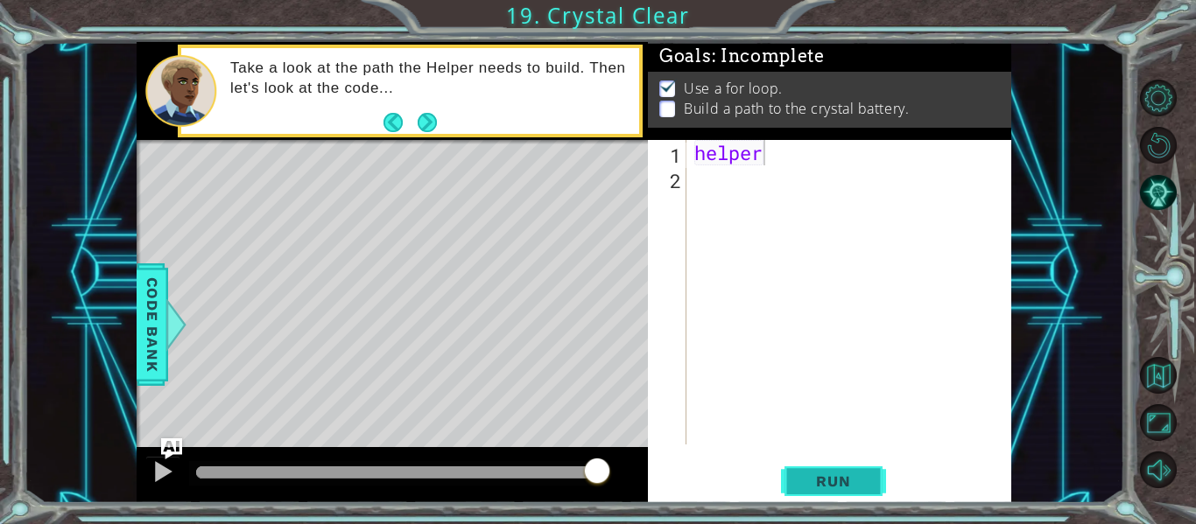
click at [853, 476] on span "Run" at bounding box center [832, 482] width 69 height 18
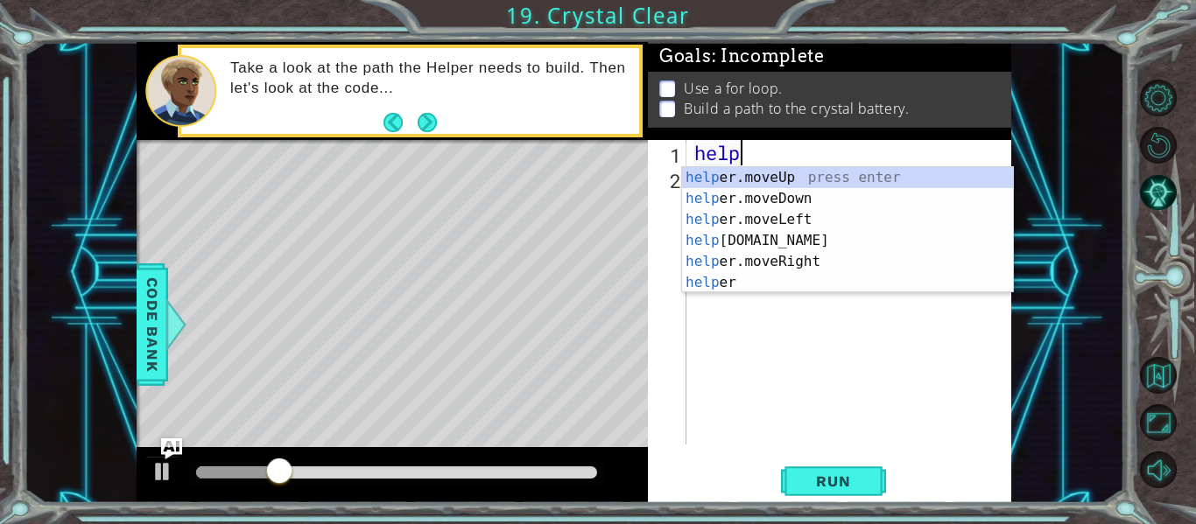
type textarea "h"
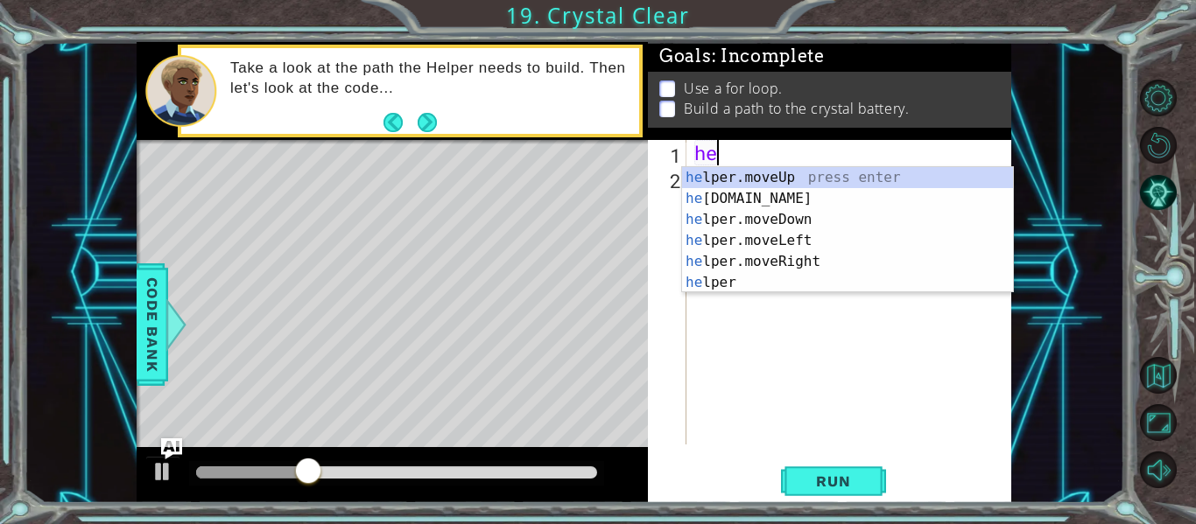
scroll to position [0, 1]
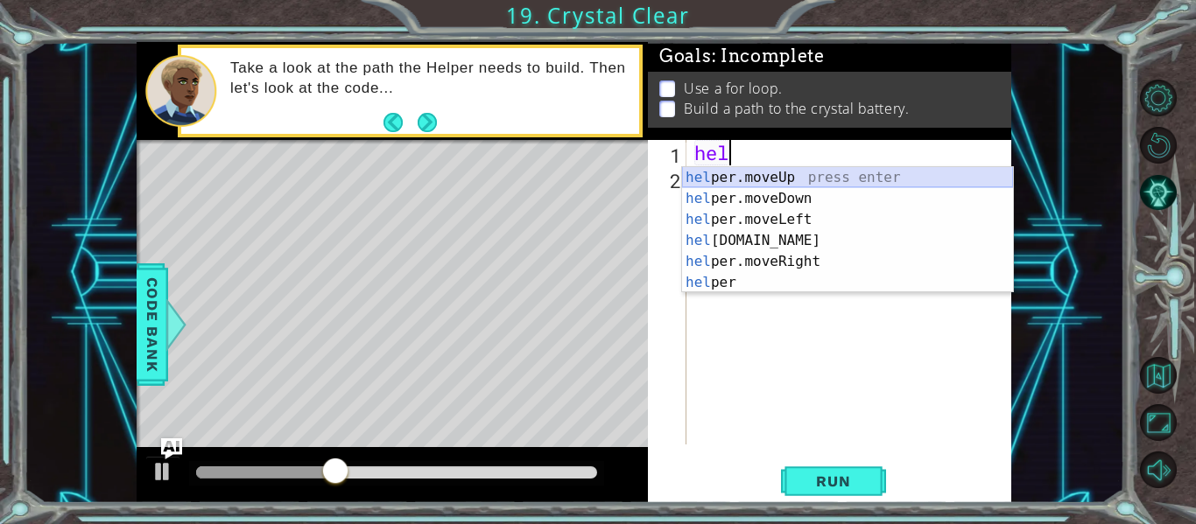
click at [853, 174] on div "hel per.moveUp press enter hel per.moveDown press enter hel per.moveLeft press …" at bounding box center [847, 251] width 331 height 168
type textarea "helper.moveUp(1)"
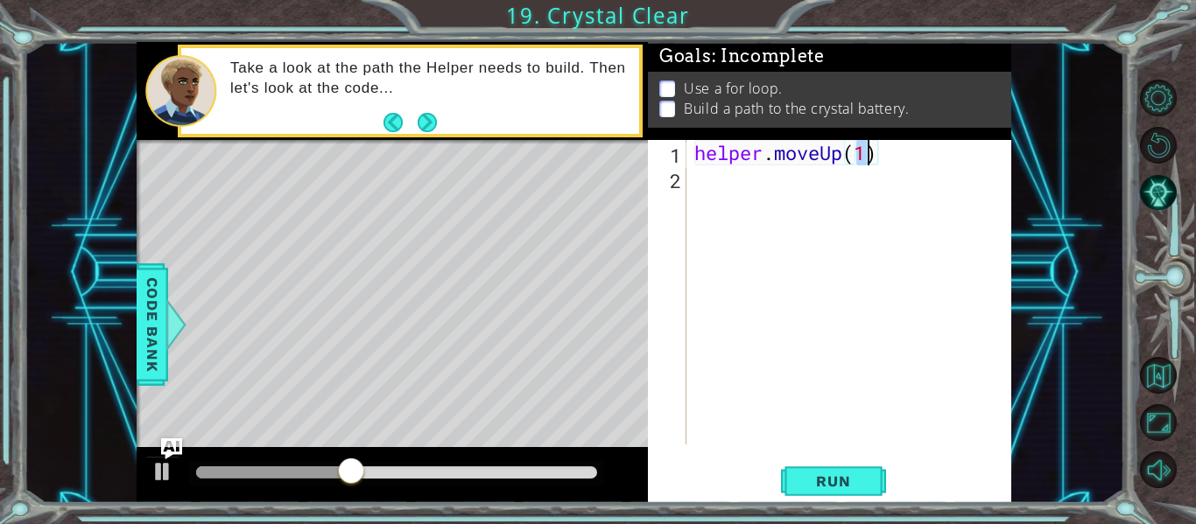
click at [705, 191] on div "helper . moveUp ( 1 )" at bounding box center [854, 317] width 326 height 355
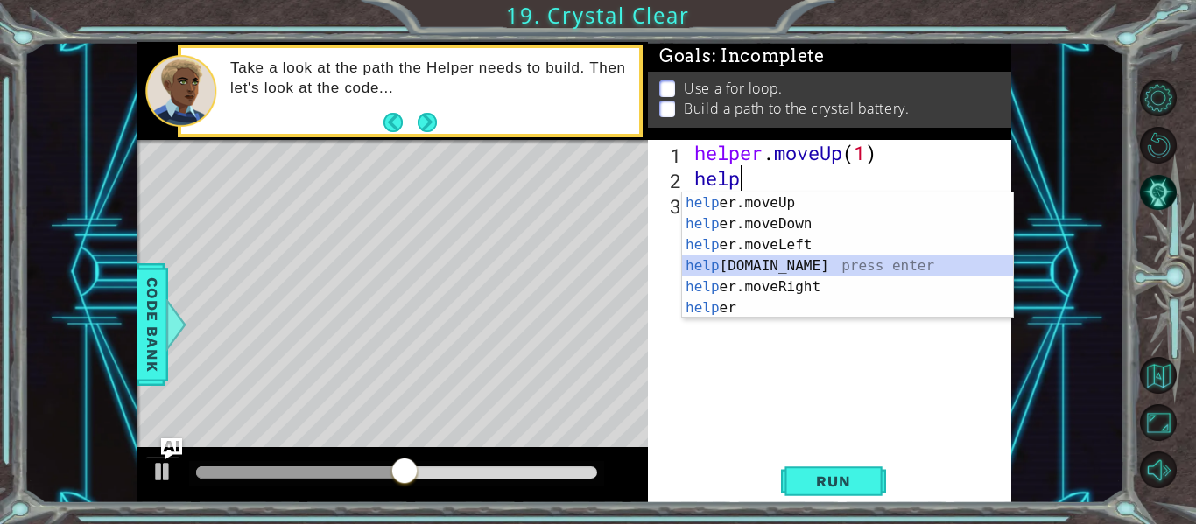
click at [750, 264] on div "help er.moveUp press enter help er.moveDown press enter help er.moveLeft press …" at bounding box center [847, 277] width 331 height 168
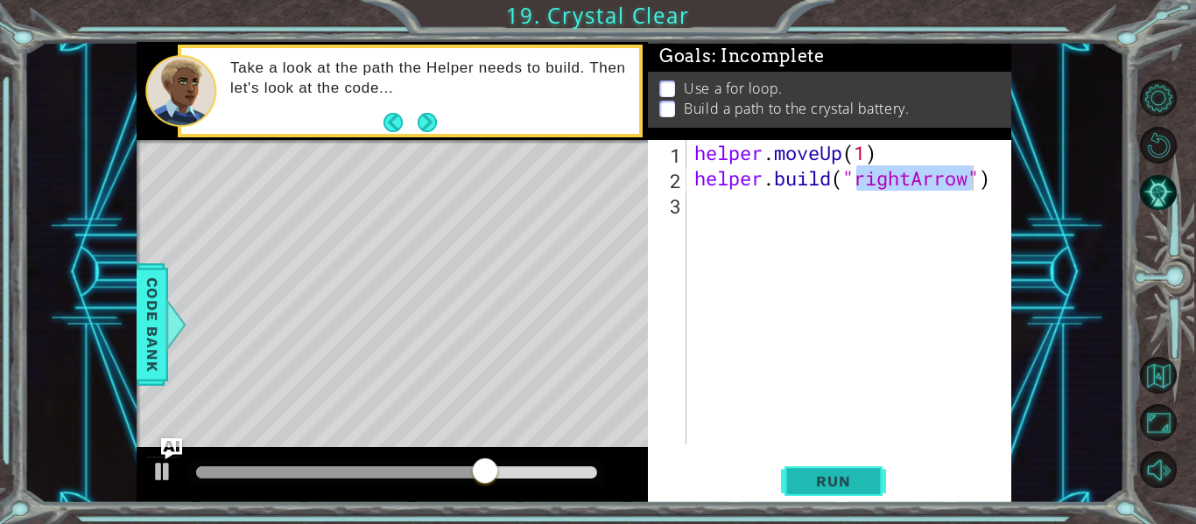
click at [848, 464] on button "Run" at bounding box center [833, 482] width 105 height 36
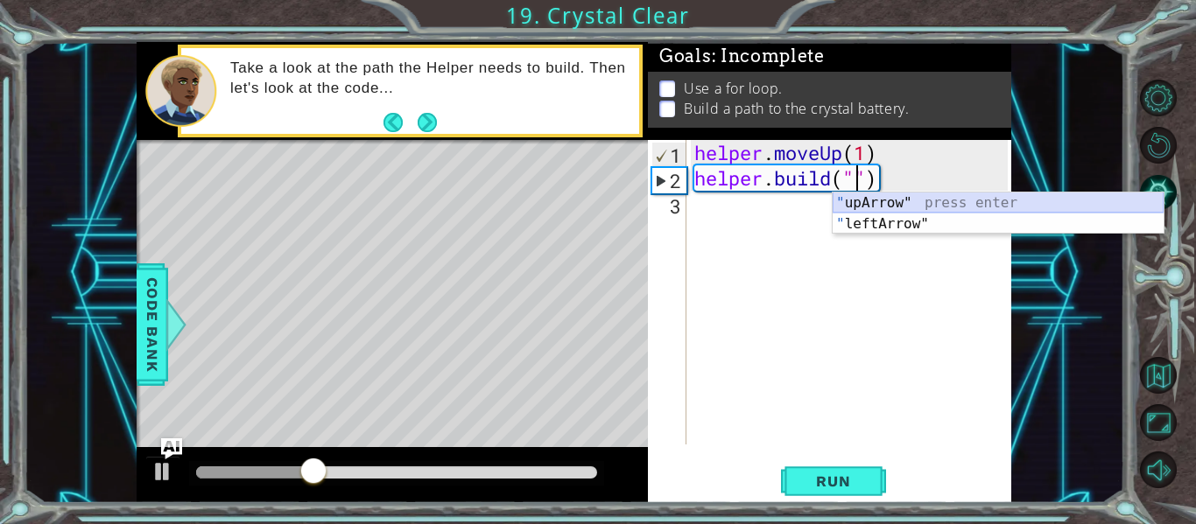
click at [995, 200] on div "" upArrow" press enter " leftArrow" press enter" at bounding box center [997, 235] width 331 height 84
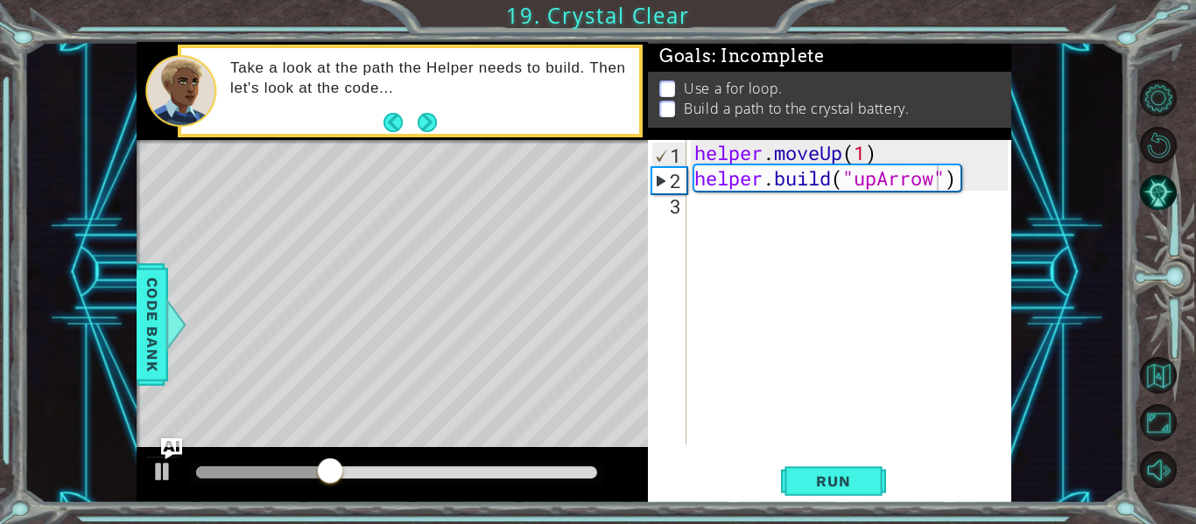
click at [849, 452] on div "[DOMAIN_NAME]("upArrow") 1 2 3 helper . moveUp ( 1 ) helper . build ( "upArrow"…" at bounding box center [829, 321] width 363 height 363
click at [848, 464] on button "Run" at bounding box center [833, 482] width 105 height 36
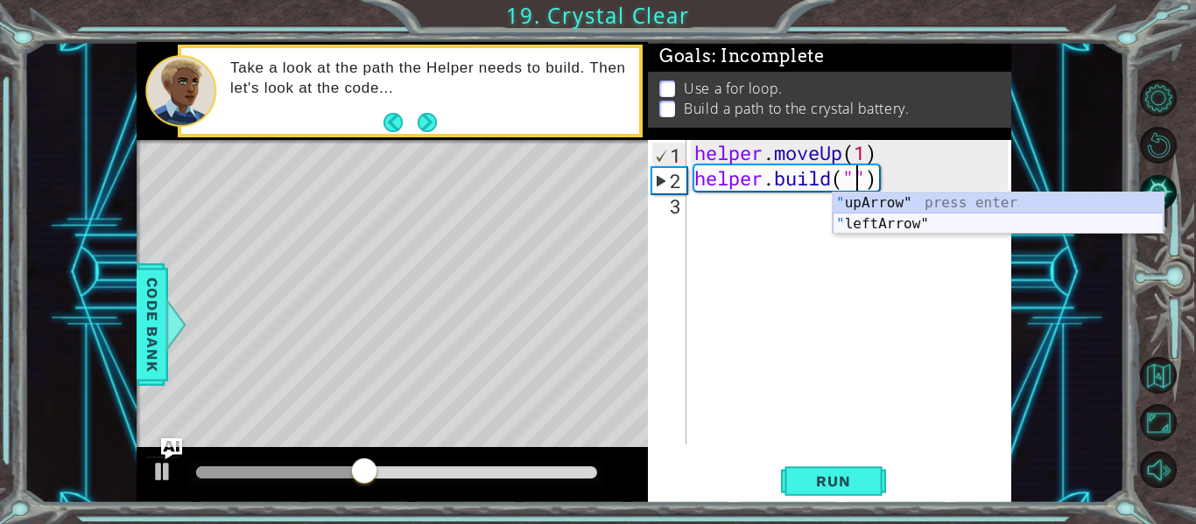
click at [994, 215] on div "" upArrow" press enter " leftArrow" press enter" at bounding box center [997, 235] width 331 height 84
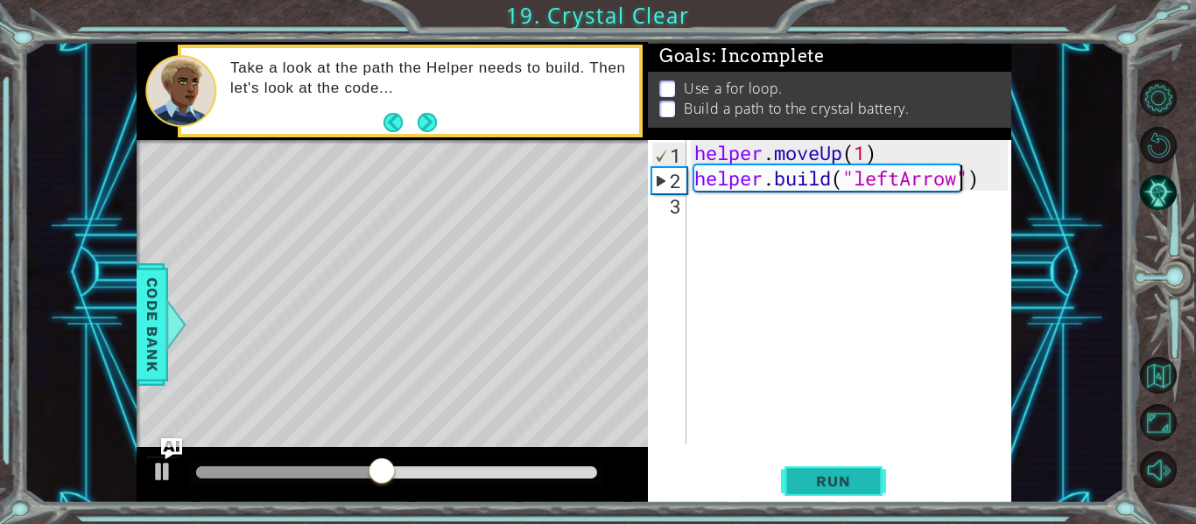
click at [841, 473] on span "Run" at bounding box center [832, 482] width 69 height 18
click at [859, 479] on span "Run" at bounding box center [832, 482] width 69 height 18
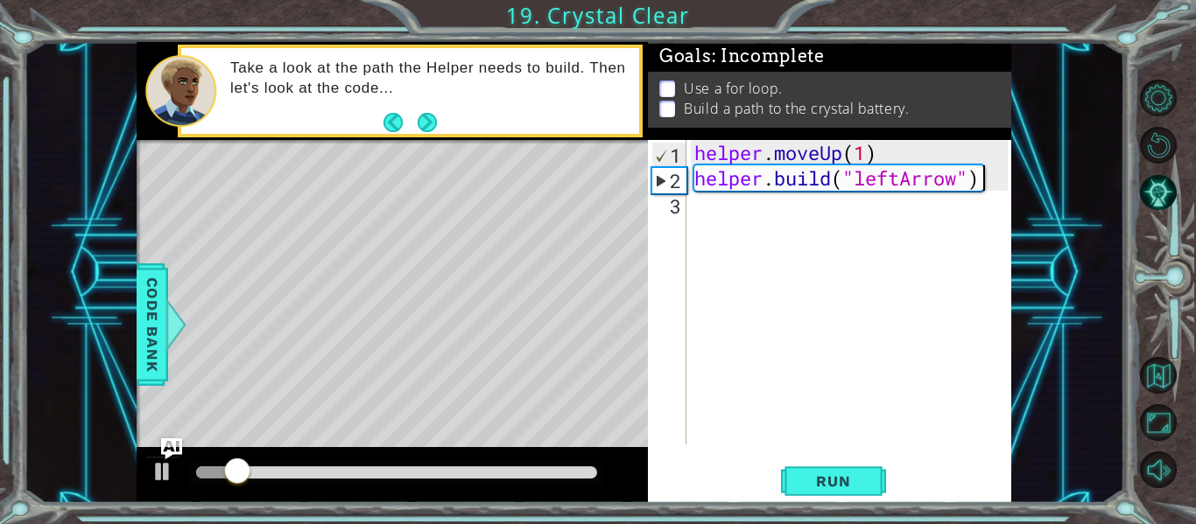
click at [988, 179] on div "helper . moveUp ( 1 ) helper . build ( "leftArrow" )" at bounding box center [854, 317] width 326 height 355
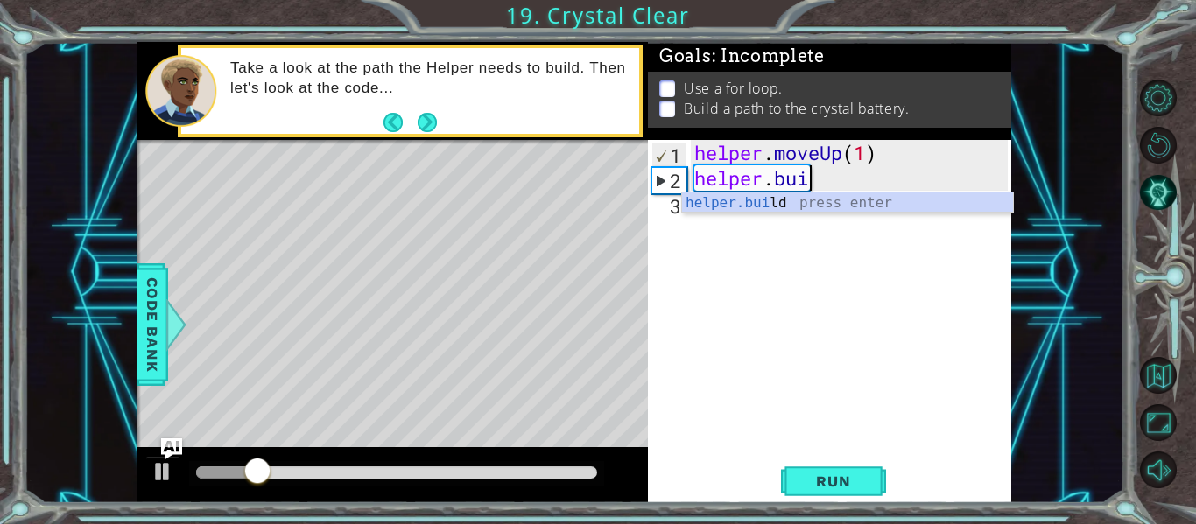
type textarea "h"
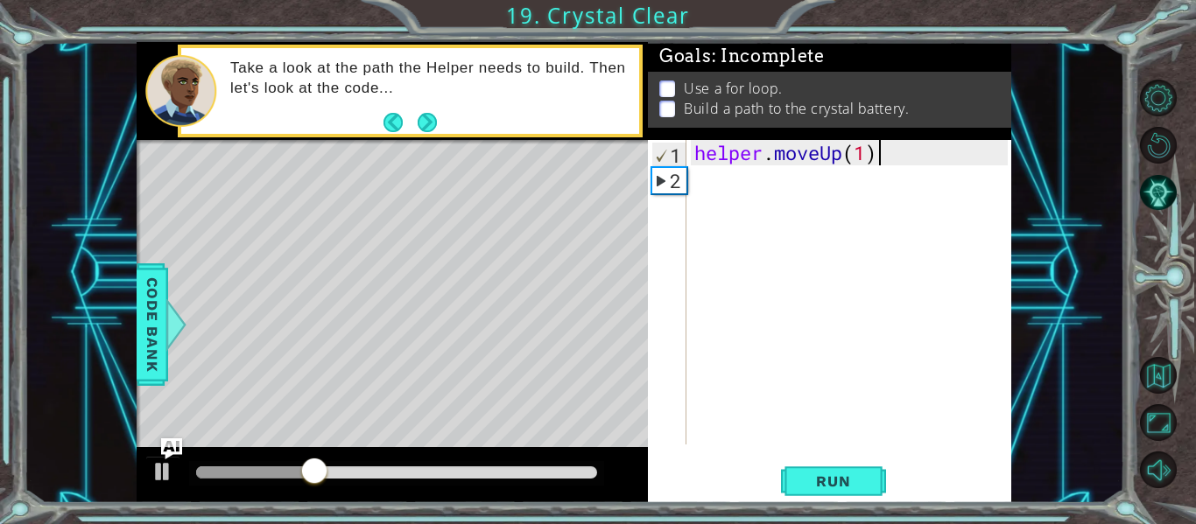
scroll to position [0, 8]
type textarea "helper.moveUp(1)"
click at [837, 468] on button "Run" at bounding box center [833, 482] width 105 height 36
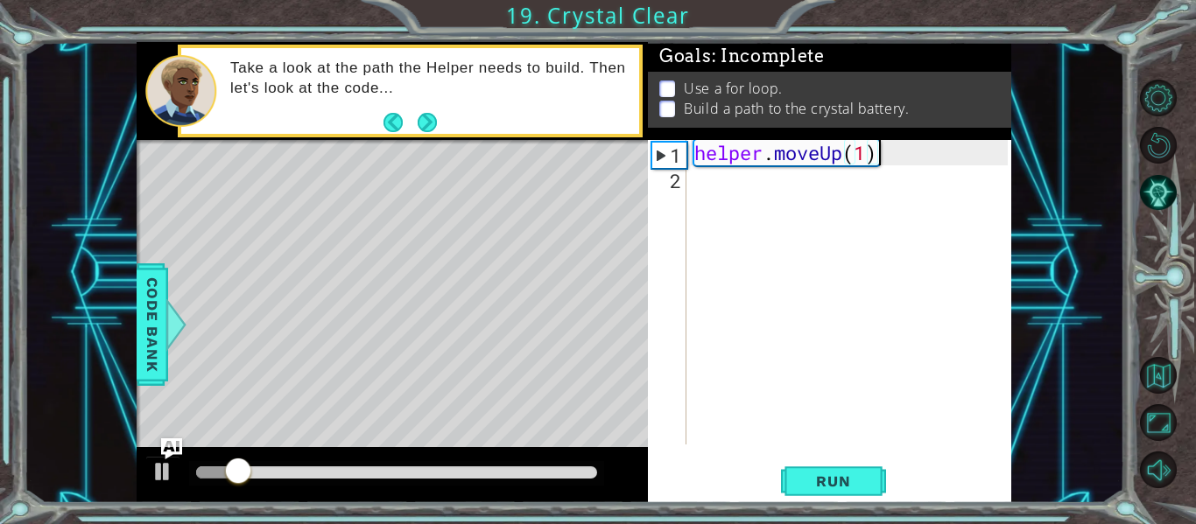
click at [697, 195] on div "helper . moveUp ( 1 )" at bounding box center [854, 317] width 326 height 355
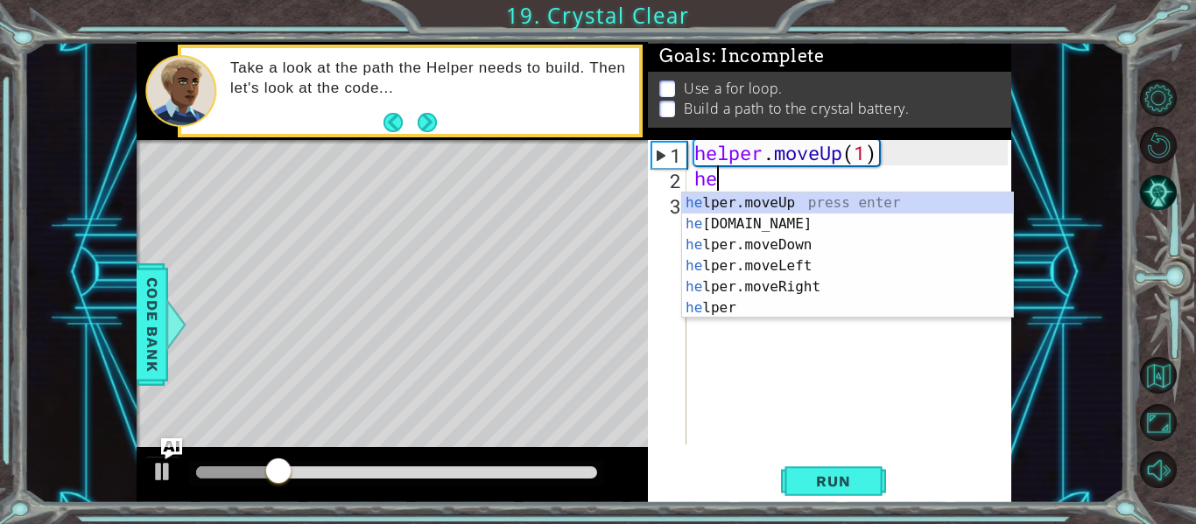
scroll to position [0, 1]
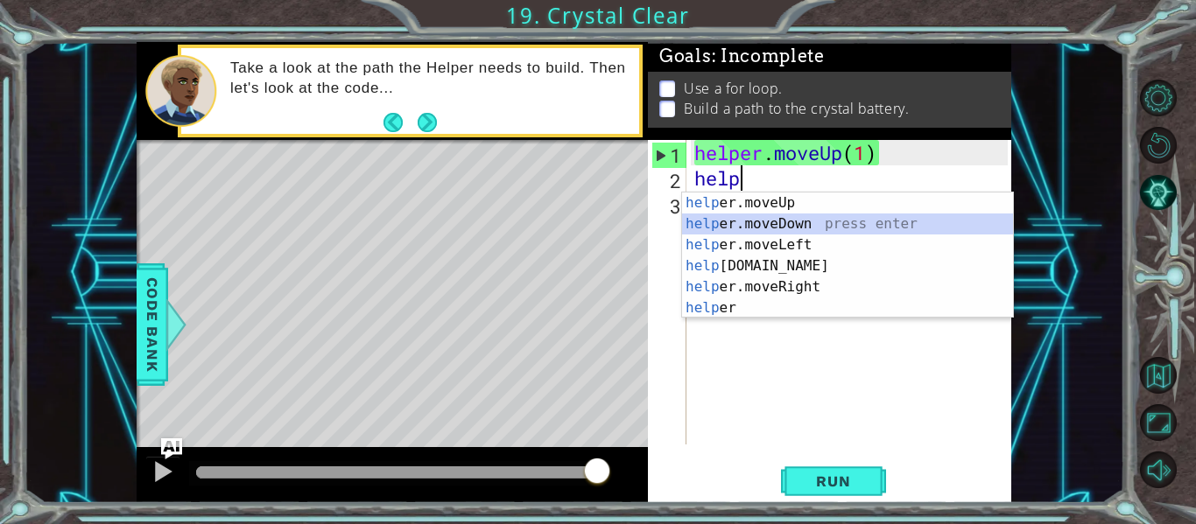
click at [828, 223] on div "help er.moveUp press enter help er.moveDown press enter help er.moveLeft press …" at bounding box center [847, 277] width 331 height 168
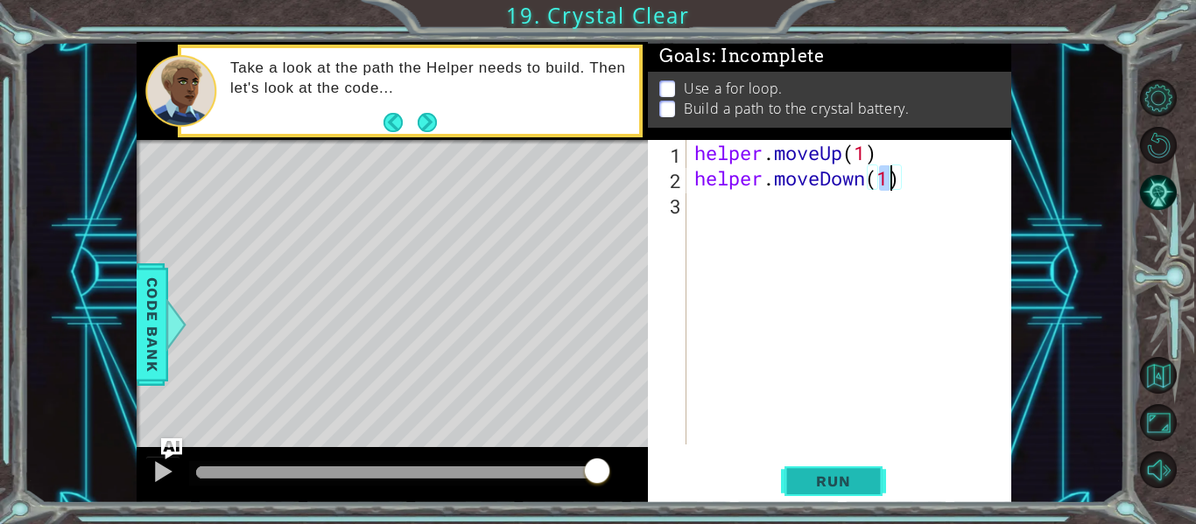
type textarea "helper.moveDown(1)"
click at [842, 469] on button "Run" at bounding box center [833, 482] width 105 height 36
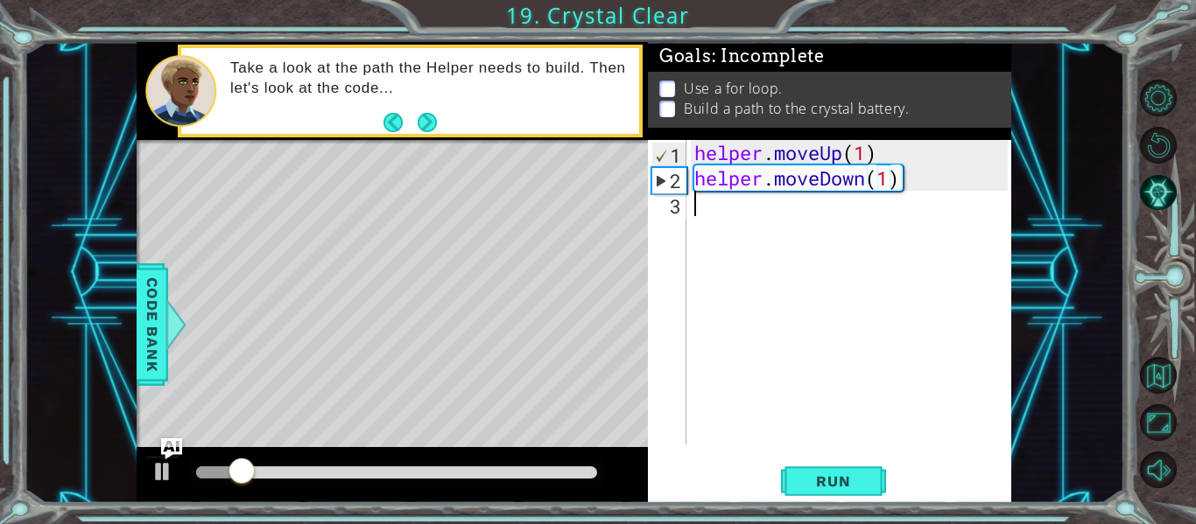
click at [719, 227] on div "helper . moveUp ( 1 ) helper . moveDown ( 1 )" at bounding box center [854, 317] width 326 height 355
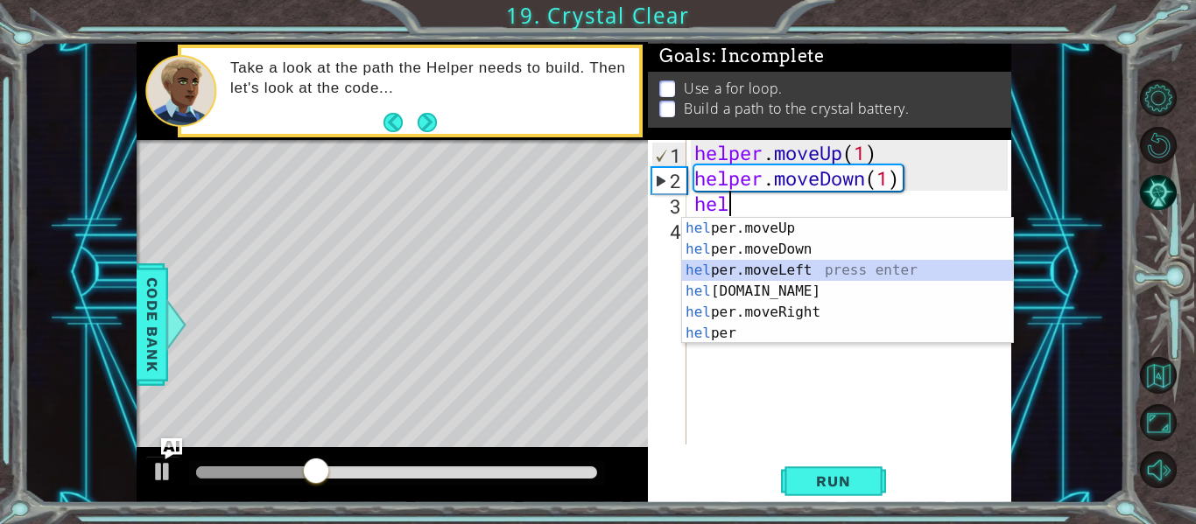
click at [797, 268] on div "hel per.moveUp press enter hel per.moveDown press enter hel per.moveLeft press …" at bounding box center [847, 302] width 331 height 168
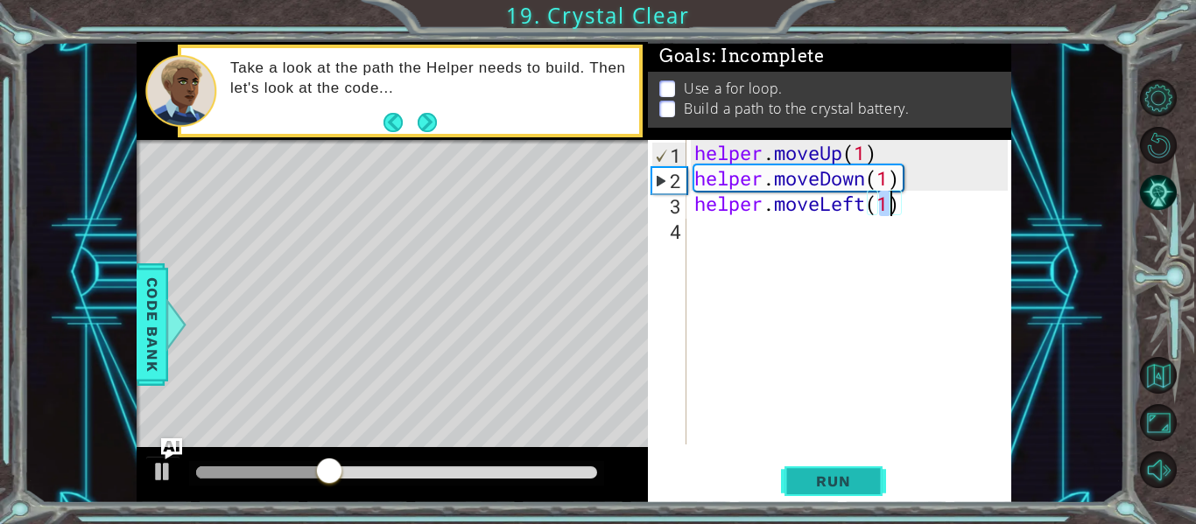
type textarea "helper.moveLeft(1)"
click at [822, 475] on span "Run" at bounding box center [832, 482] width 69 height 18
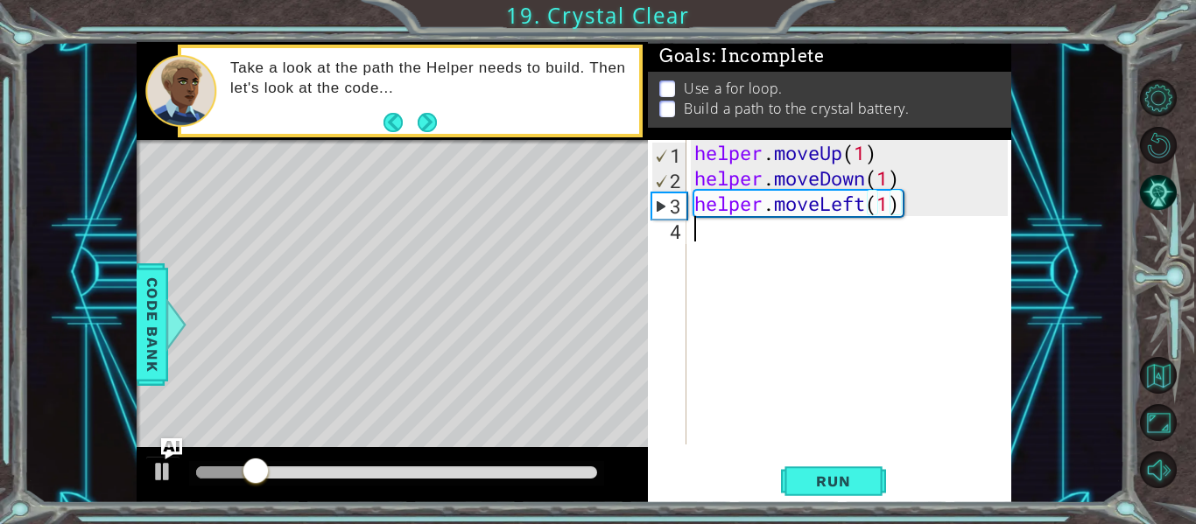
click at [698, 250] on div "helper . moveUp ( 1 ) helper . moveDown ( 1 ) helper . moveLeft ( 1 )" at bounding box center [854, 317] width 326 height 355
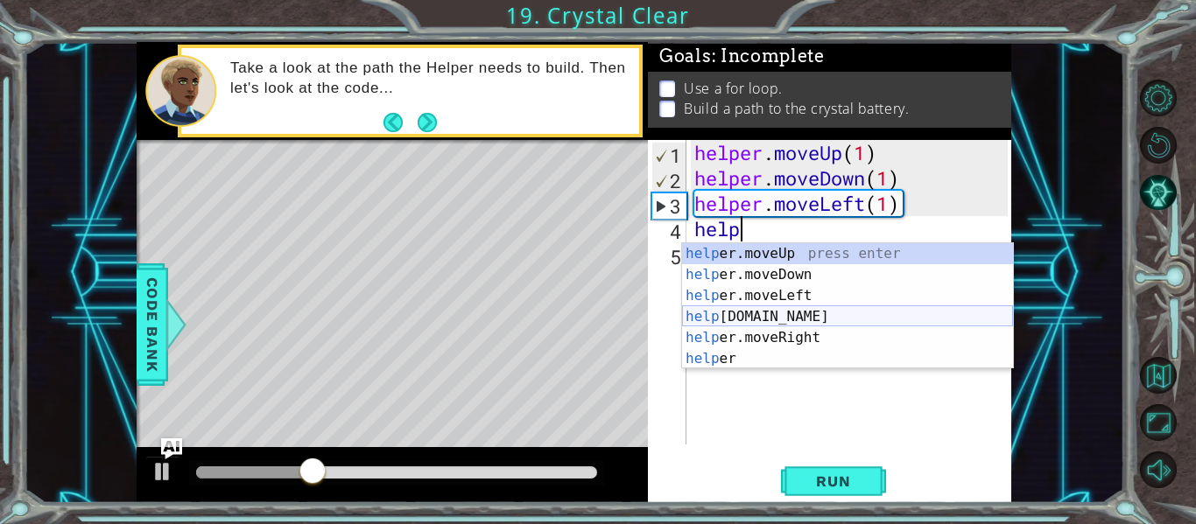
click at [783, 312] on div "help er.moveUp press enter help er.moveDown press enter help er.moveLeft press …" at bounding box center [847, 327] width 331 height 168
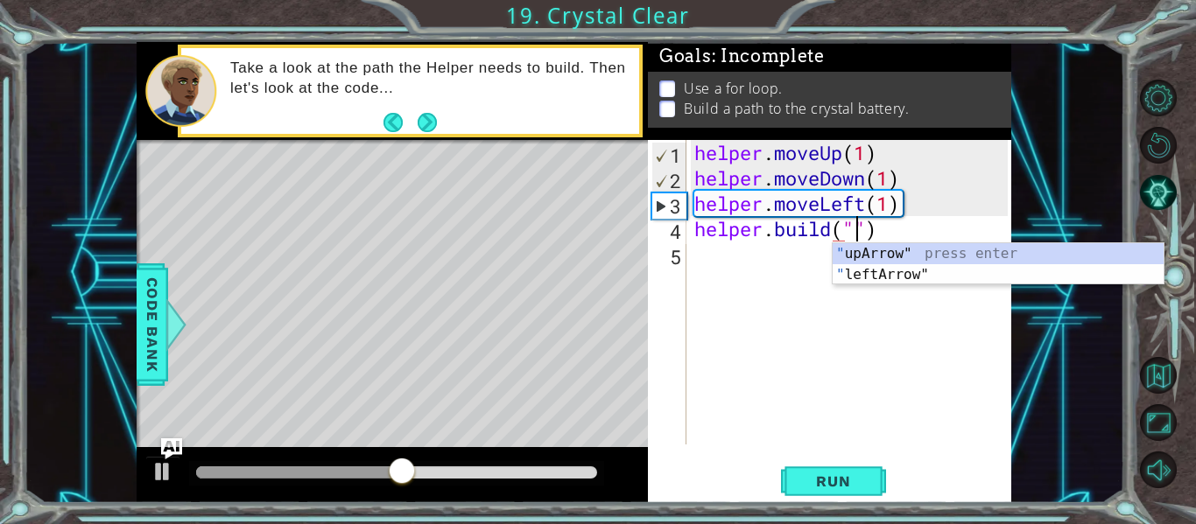
scroll to position [0, 8]
click at [953, 270] on div "" upArrow" press enter " leftArrow" press enter" at bounding box center [997, 285] width 331 height 84
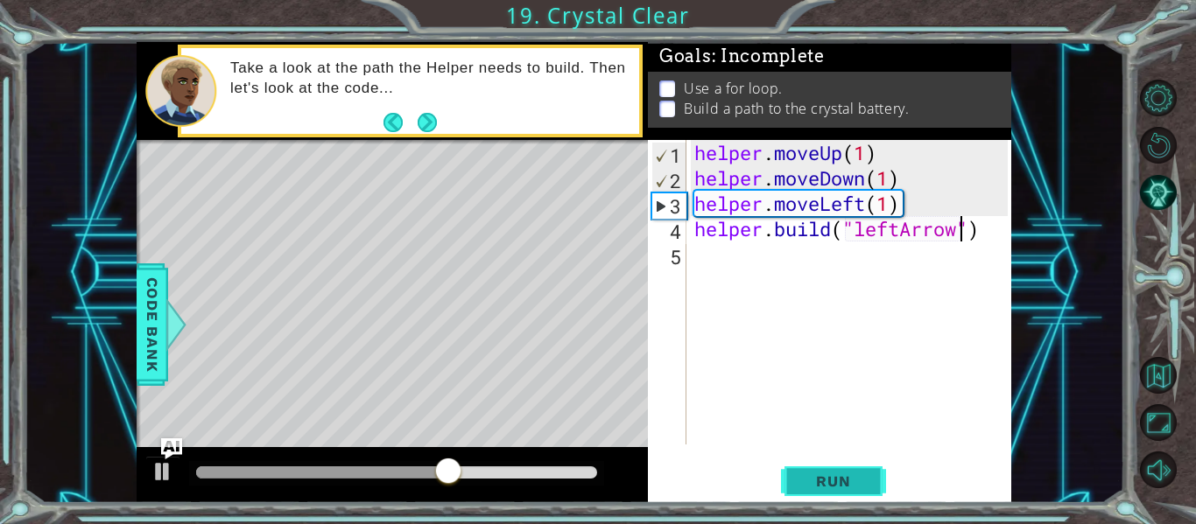
type textarea "[DOMAIN_NAME]("leftArrow")"
click at [809, 485] on span "Run" at bounding box center [832, 482] width 69 height 18
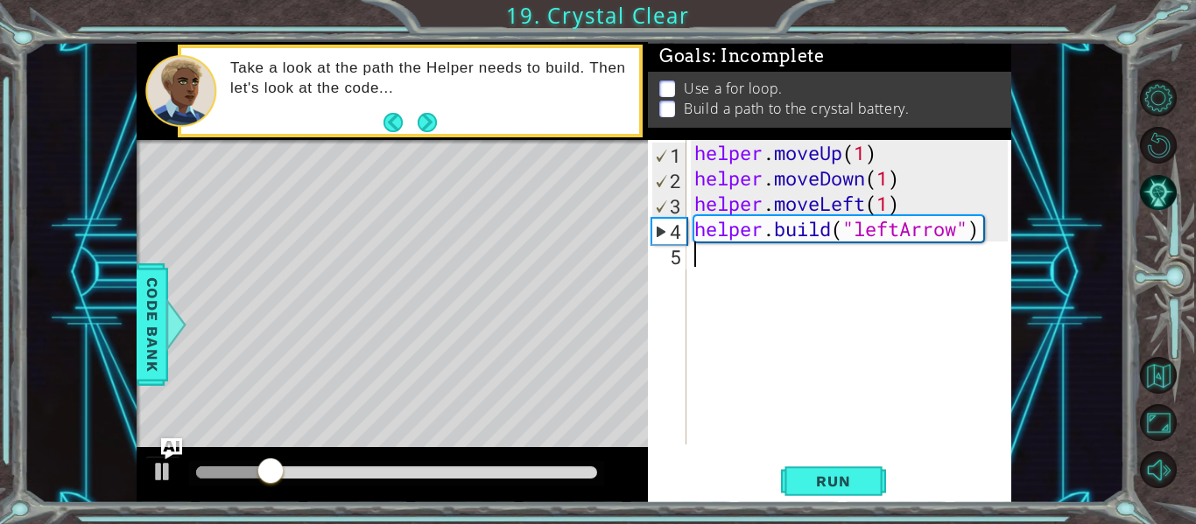
click at [703, 273] on div "helper . moveUp ( 1 ) helper . moveDown ( 1 ) helper . moveLeft ( 1 ) helper . …" at bounding box center [854, 317] width 326 height 355
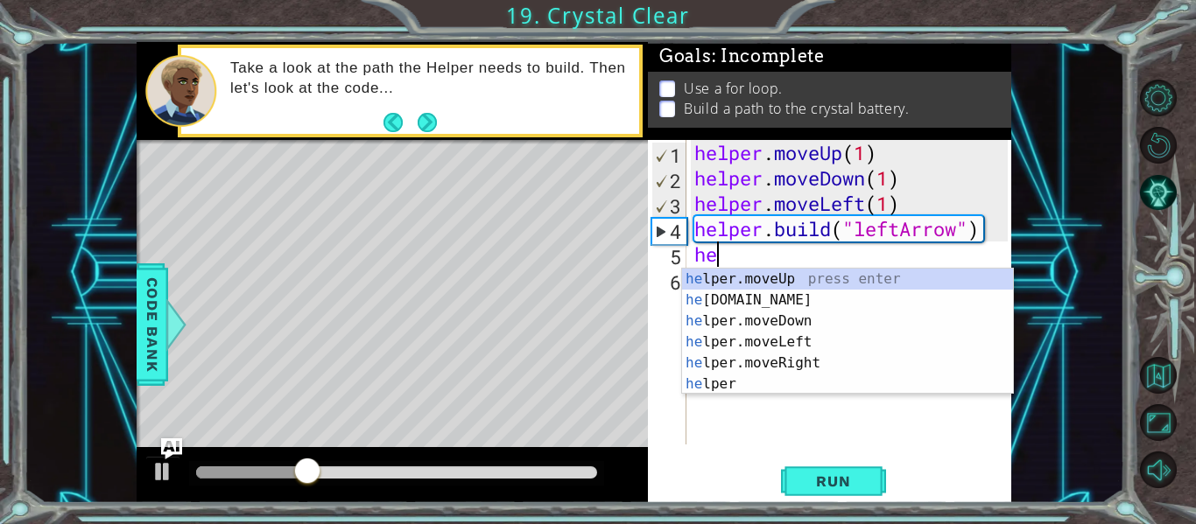
scroll to position [0, 1]
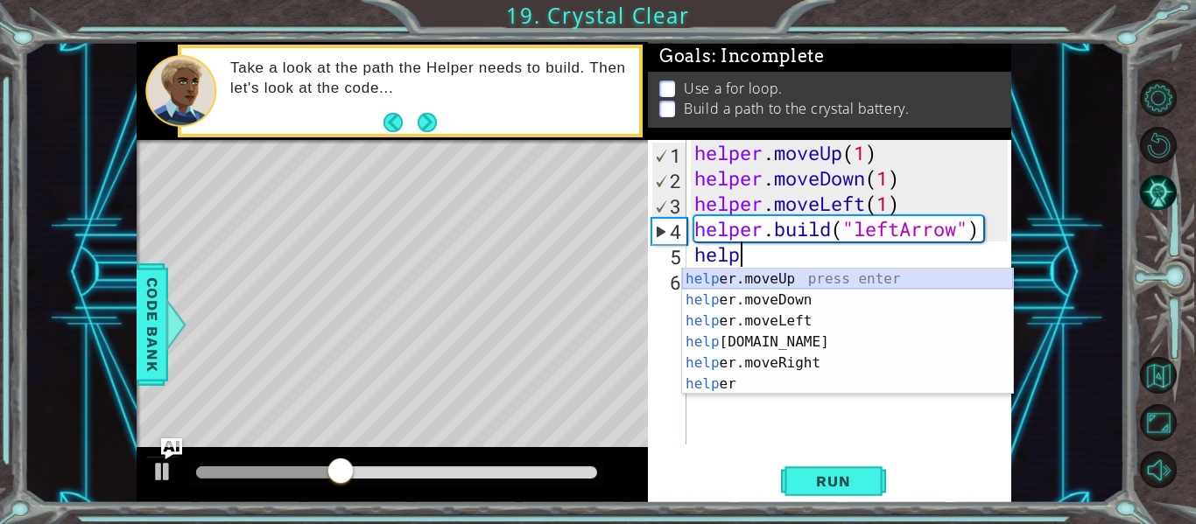
click at [814, 280] on div "help er.moveUp press enter help er.moveDown press enter help er.moveLeft press …" at bounding box center [847, 353] width 331 height 168
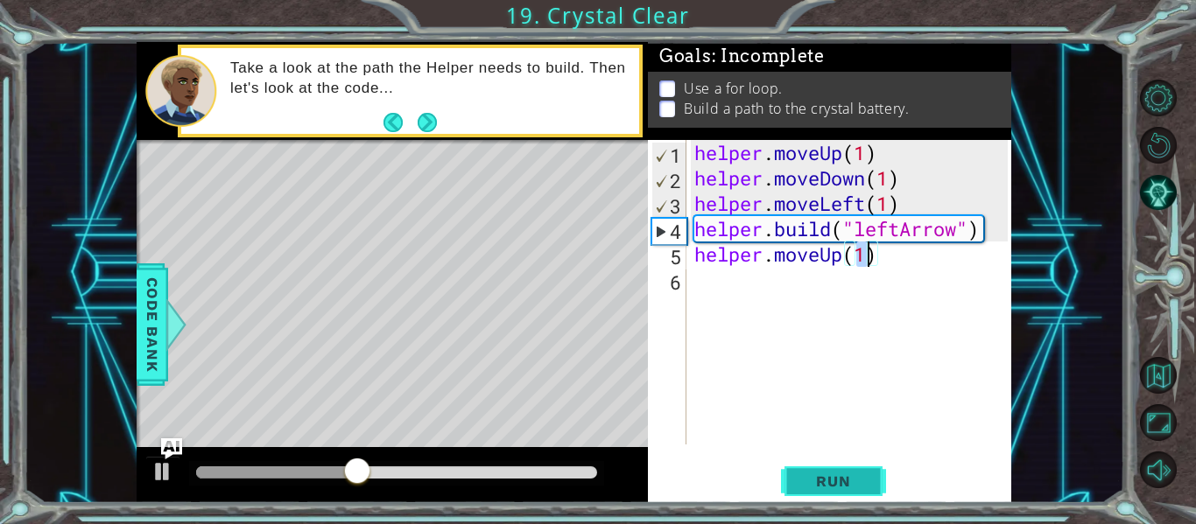
type textarea "helper.moveUp(1)"
click at [820, 483] on span "Run" at bounding box center [832, 482] width 69 height 18
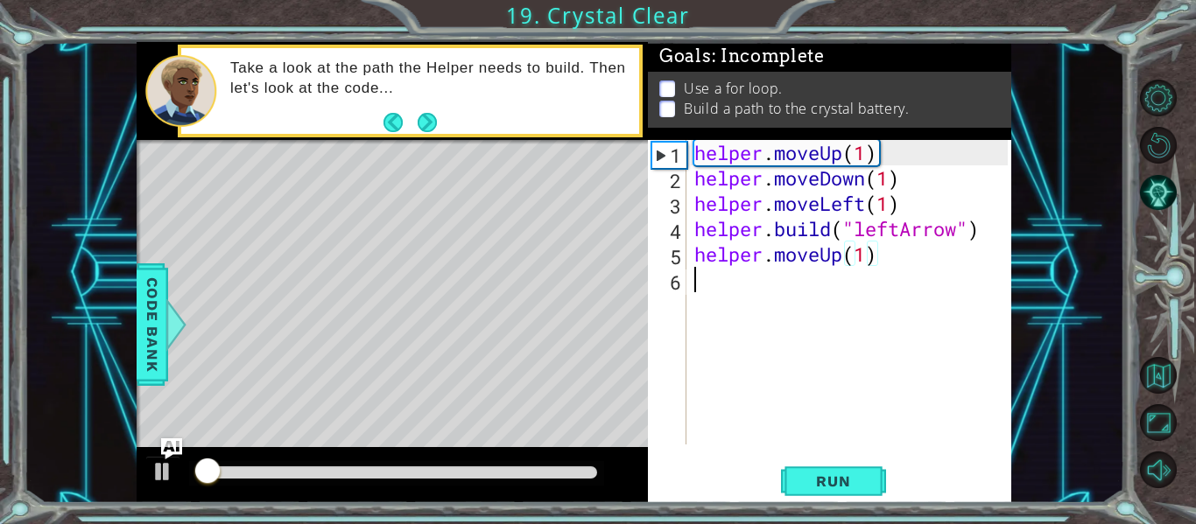
click at [718, 288] on div "helper . moveUp ( 1 ) helper . moveDown ( 1 ) helper . moveLeft ( 1 ) helper . …" at bounding box center [854, 317] width 326 height 355
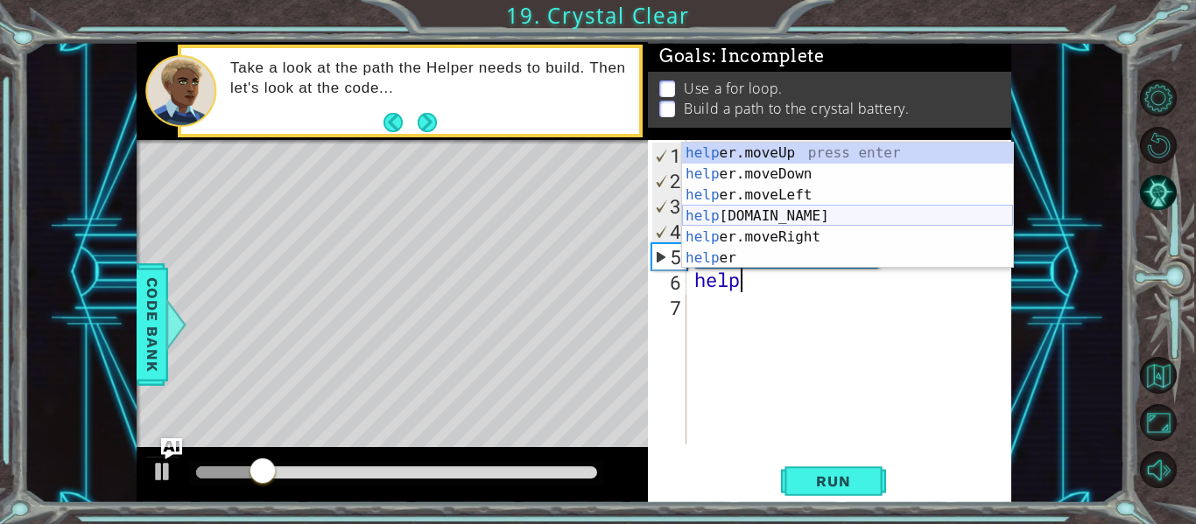
click at [777, 216] on div "help er.moveUp press enter help er.moveDown press enter help er.moveLeft press …" at bounding box center [847, 227] width 331 height 168
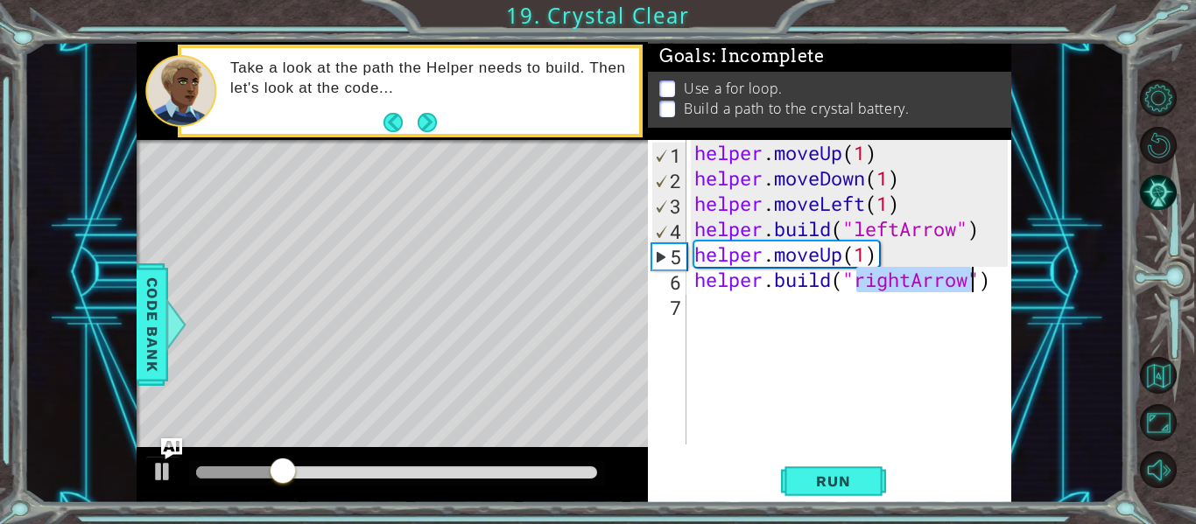
click at [907, 277] on div "helper . moveUp ( 1 ) helper . moveDown ( 1 ) helper . moveLeft ( 1 ) helper . …" at bounding box center [849, 292] width 317 height 305
click at [915, 290] on div "helper . moveUp ( 1 ) helper . moveDown ( 1 ) helper . moveLeft ( 1 ) helper . …" at bounding box center [854, 317] width 326 height 355
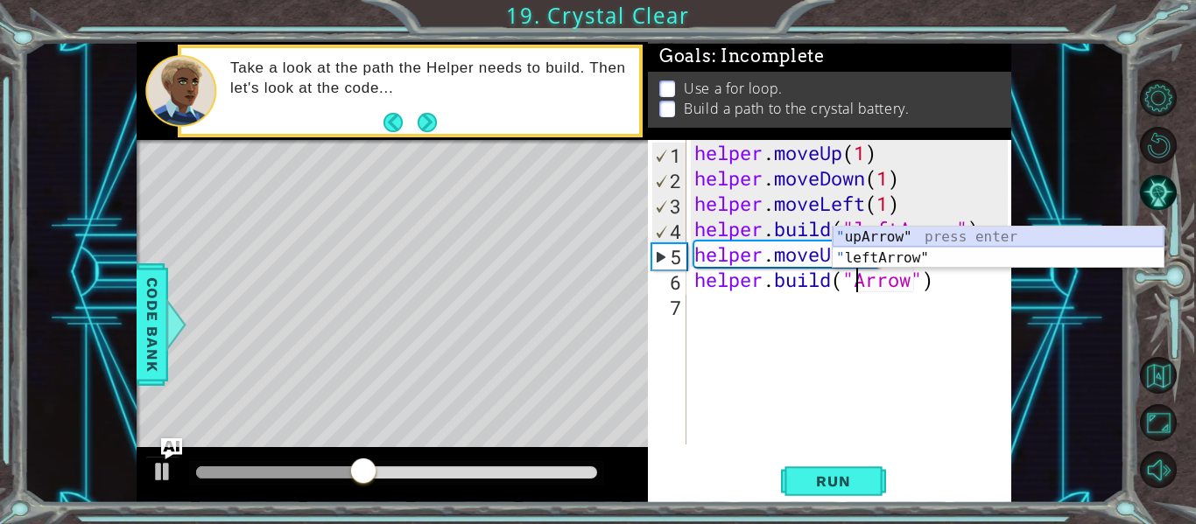
click at [1000, 235] on div "" upArrow" press enter " leftArrow" press enter" at bounding box center [997, 269] width 331 height 84
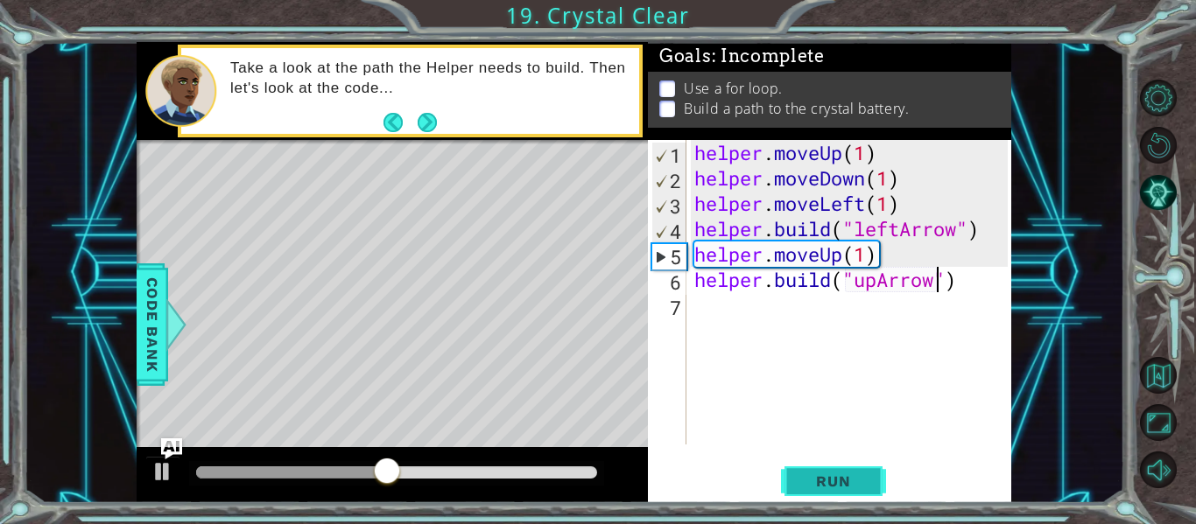
click at [830, 474] on span "Run" at bounding box center [832, 482] width 69 height 18
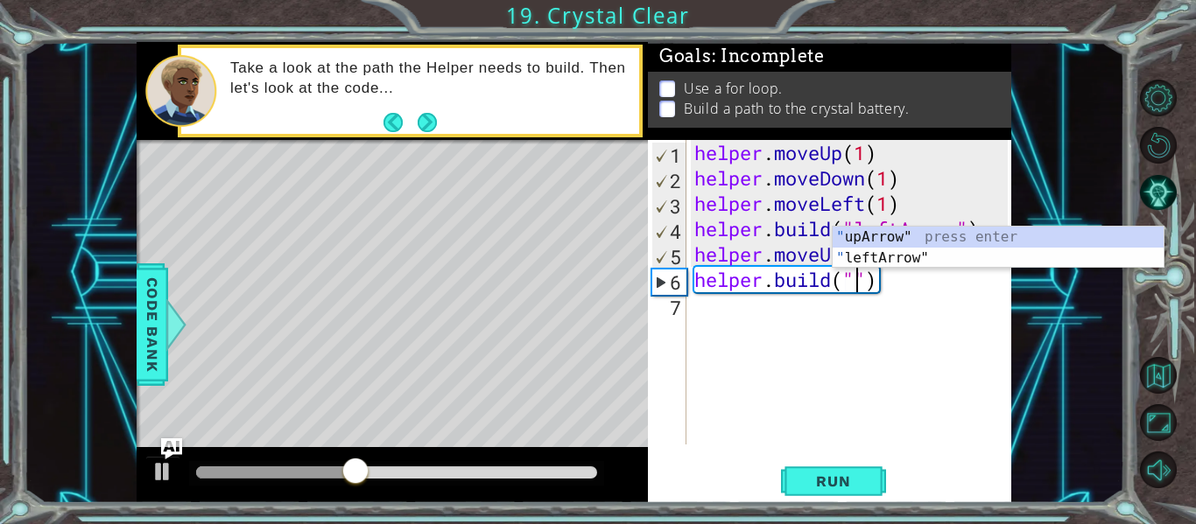
scroll to position [0, 8]
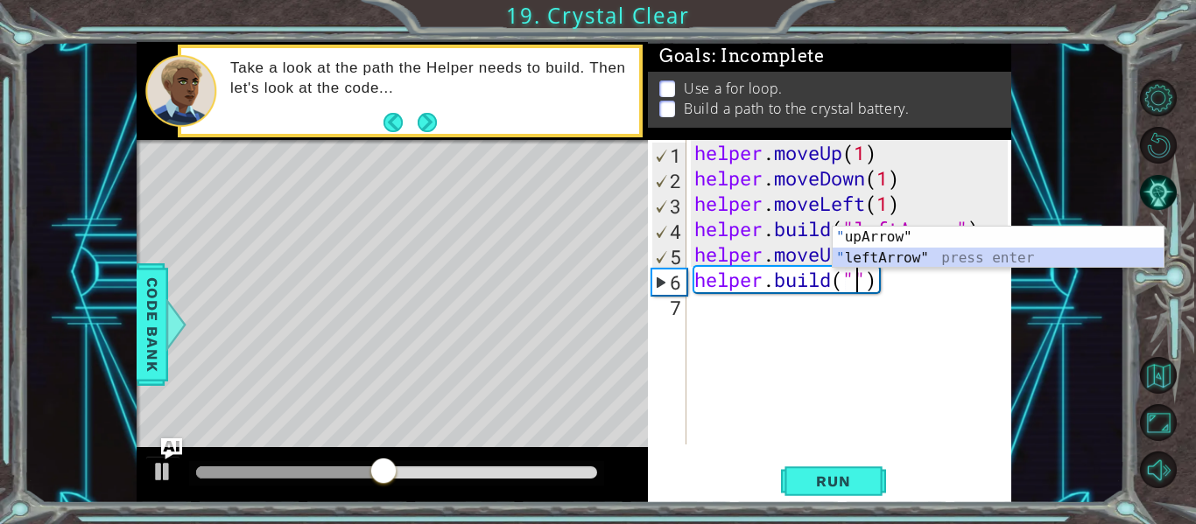
click at [1102, 253] on div "" upArrow" press enter " leftArrow" press enter" at bounding box center [997, 269] width 331 height 84
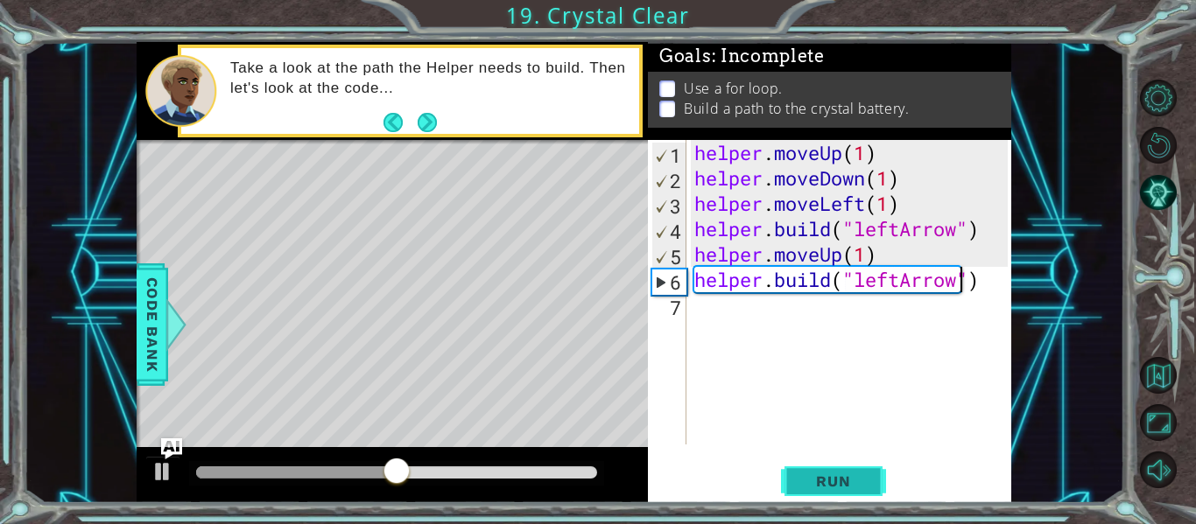
type textarea "[DOMAIN_NAME]("leftArrow")"
click at [825, 481] on span "Run" at bounding box center [832, 482] width 69 height 18
click at [364, 360] on div "Level Map" at bounding box center [541, 398] width 809 height 516
